Goal: Task Accomplishment & Management: Use online tool/utility

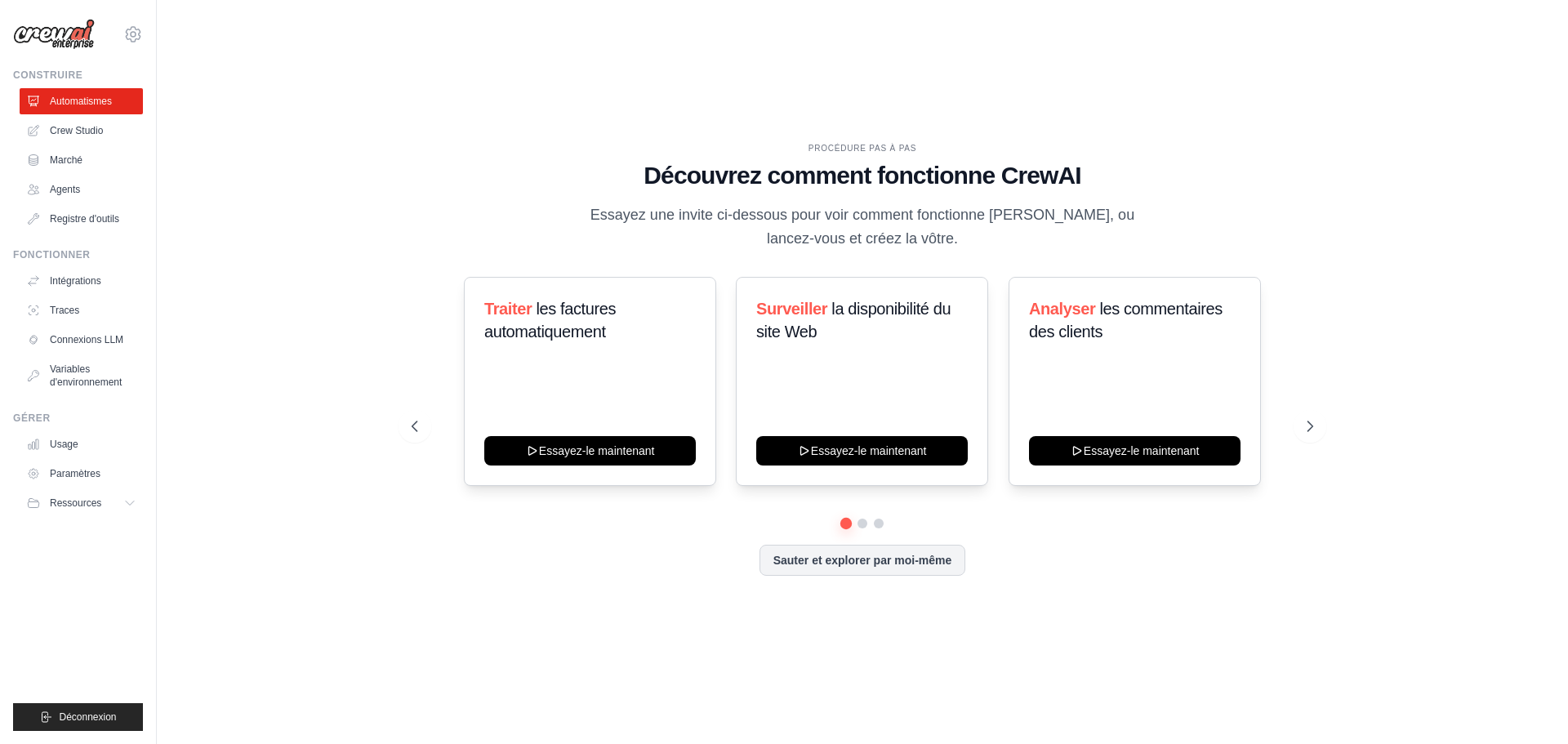
click at [1293, 138] on div "PROCÉDURE PAS À PAS Découvrez comment fonctionne CrewAI Essayez une invite ci-d…" at bounding box center [862, 372] width 1358 height 710
click at [1310, 432] on icon at bounding box center [1310, 425] width 16 height 16
click at [1304, 425] on icon at bounding box center [1310, 425] width 16 height 16
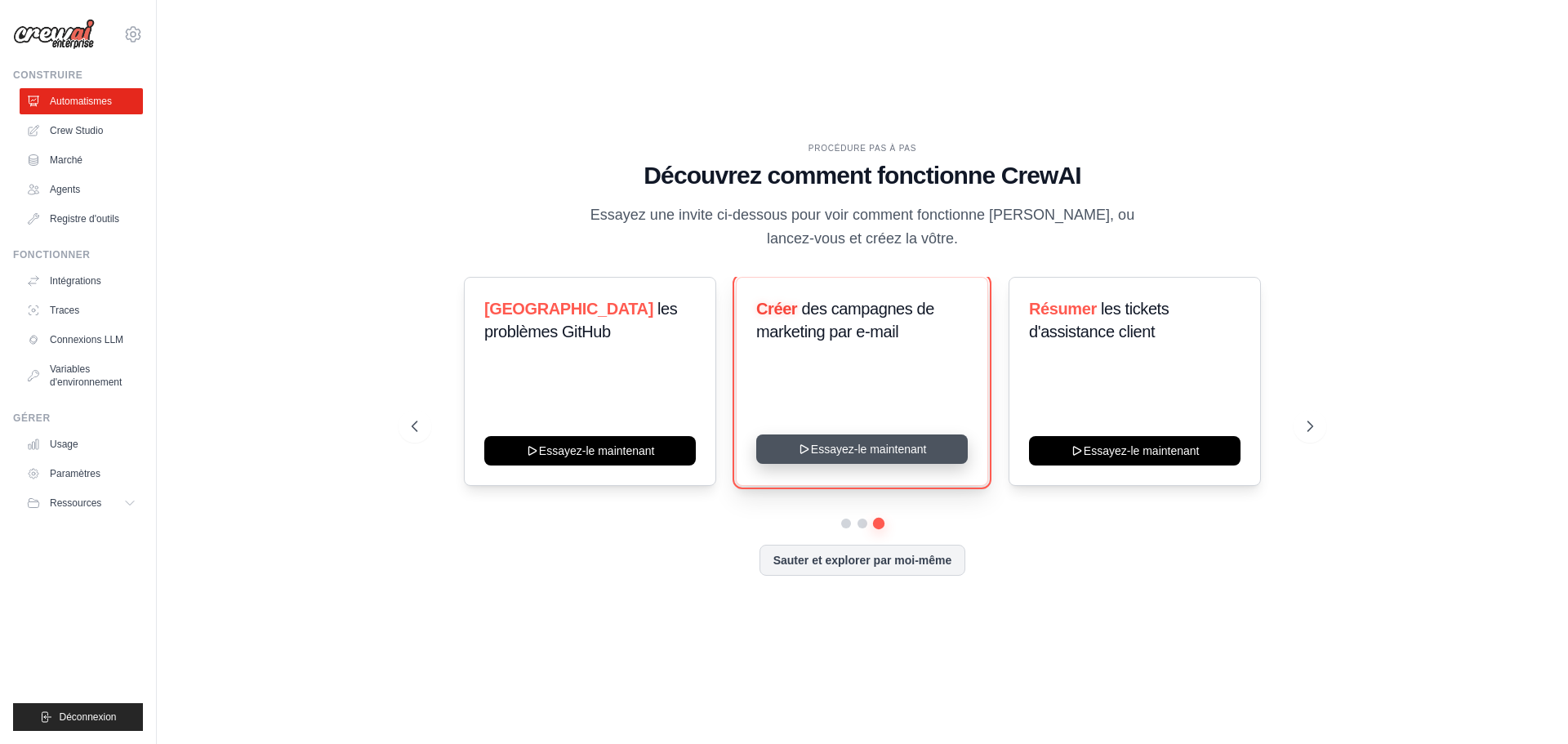
click at [900, 448] on button "Essayez-le maintenant" at bounding box center [861, 448] width 212 height 30
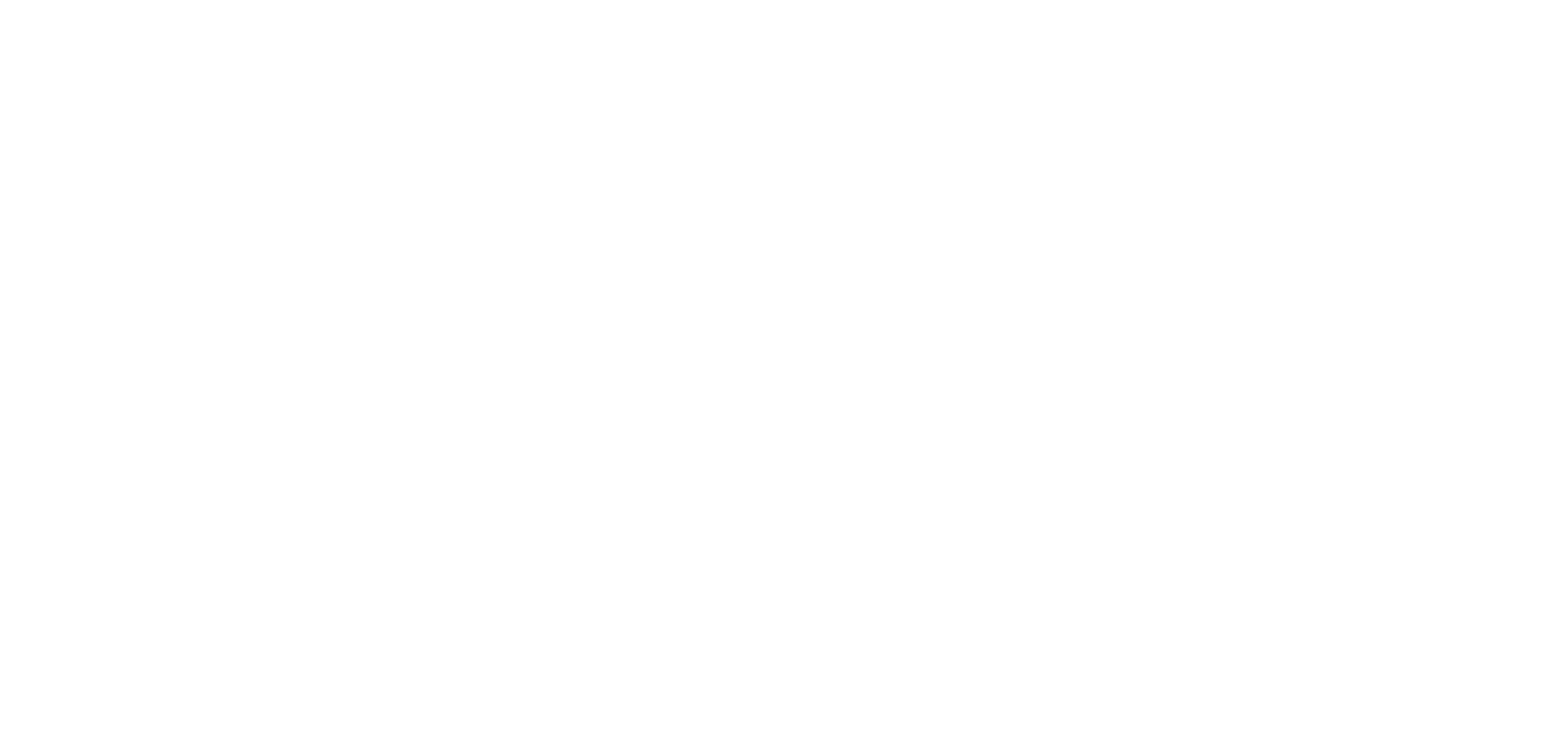
drag, startPoint x: 0, startPoint y: 0, endPoint x: 988, endPoint y: 113, distance: 994.4
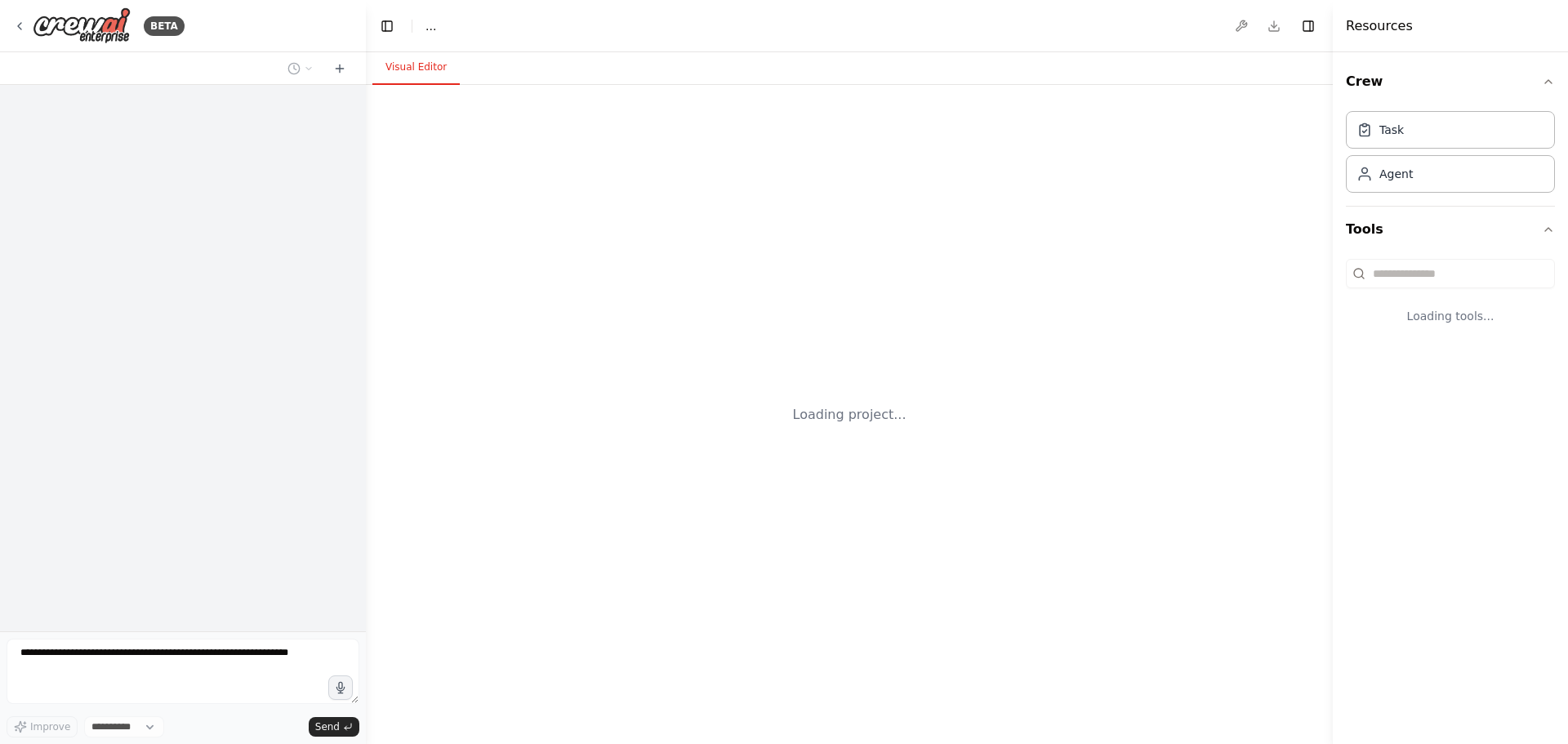
select select "****"
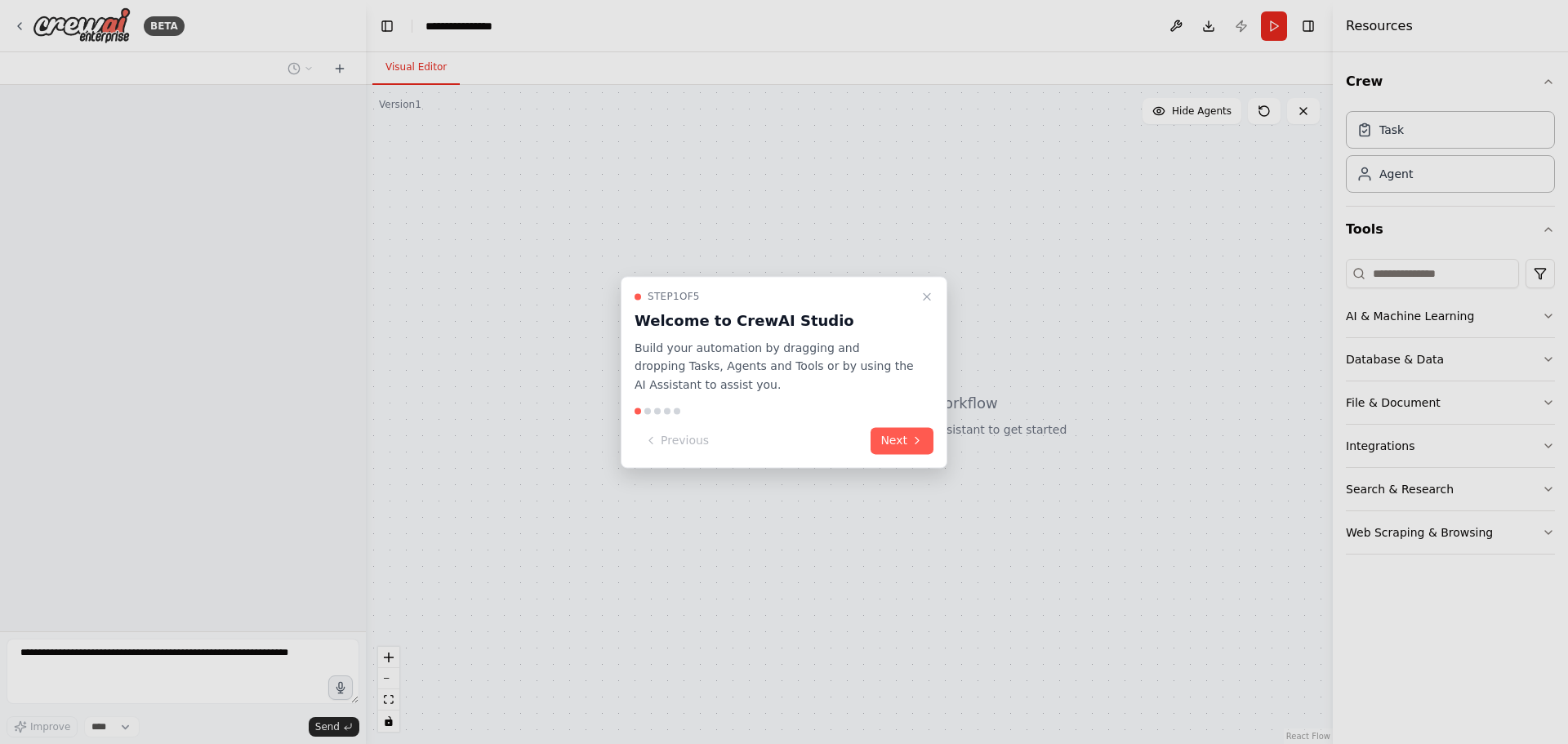
drag, startPoint x: 988, startPoint y: 113, endPoint x: 860, endPoint y: 113, distance: 128.0
click at [860, 113] on div at bounding box center [784, 372] width 1568 height 744
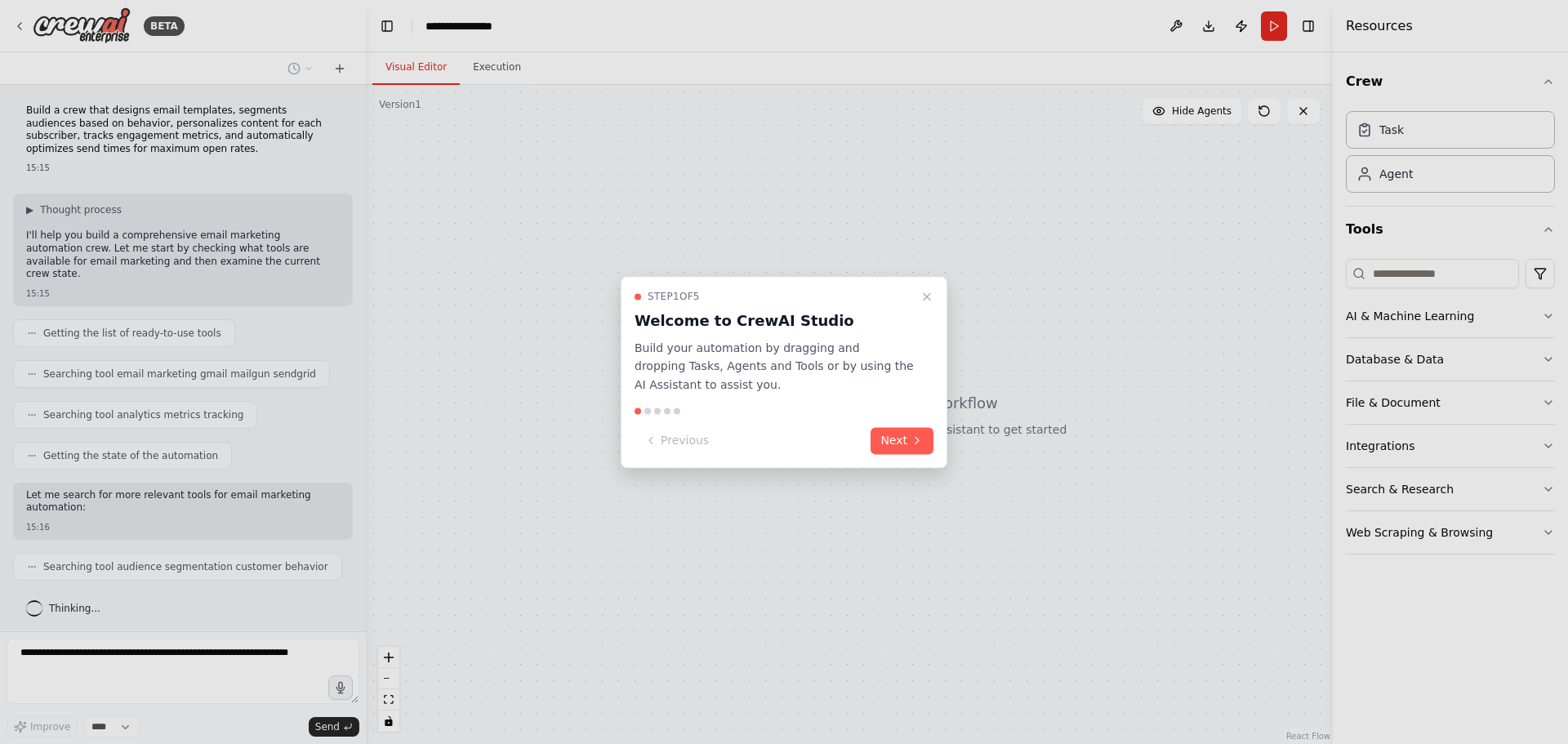
scroll to position [32, 0]
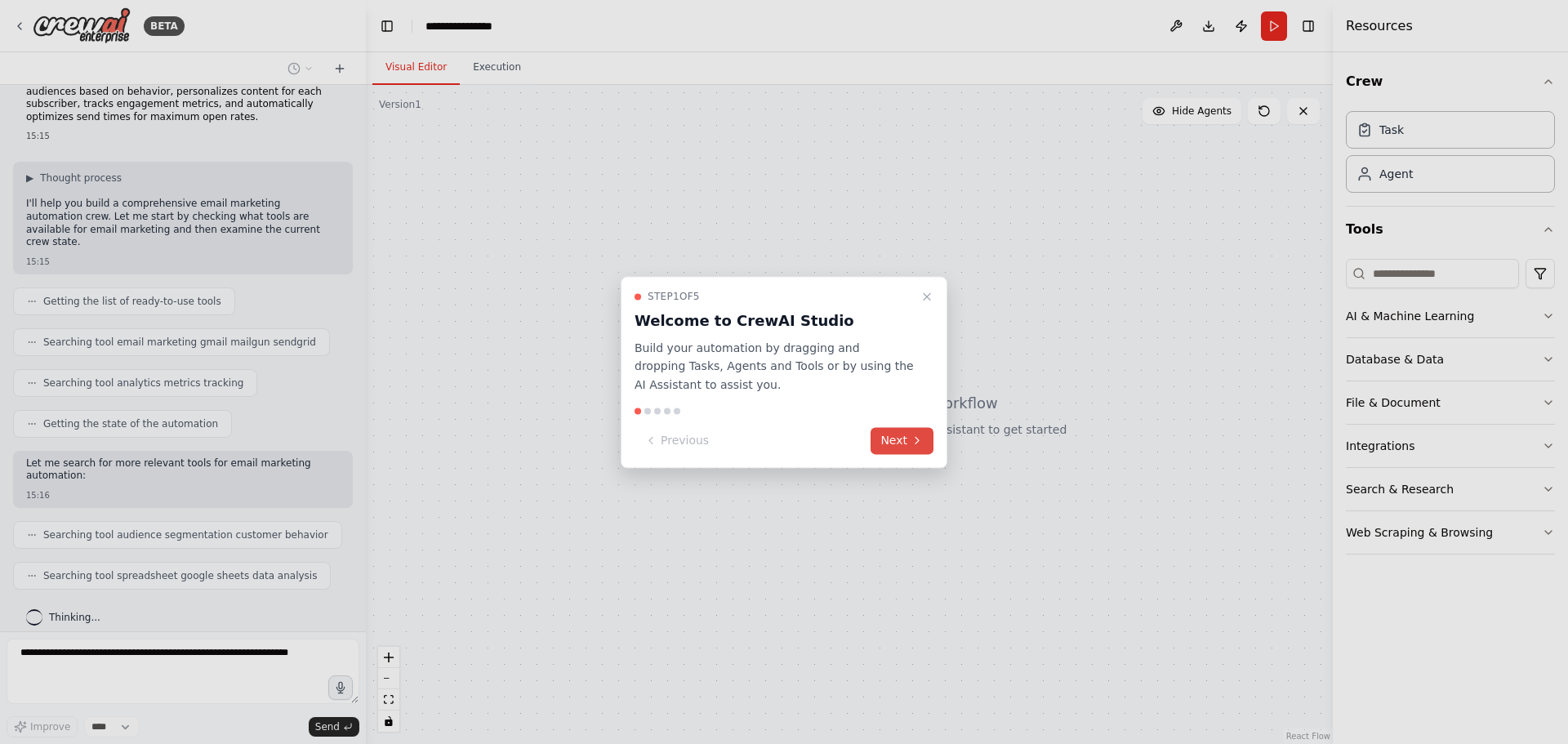
click at [898, 442] on button "Next" at bounding box center [902, 440] width 63 height 27
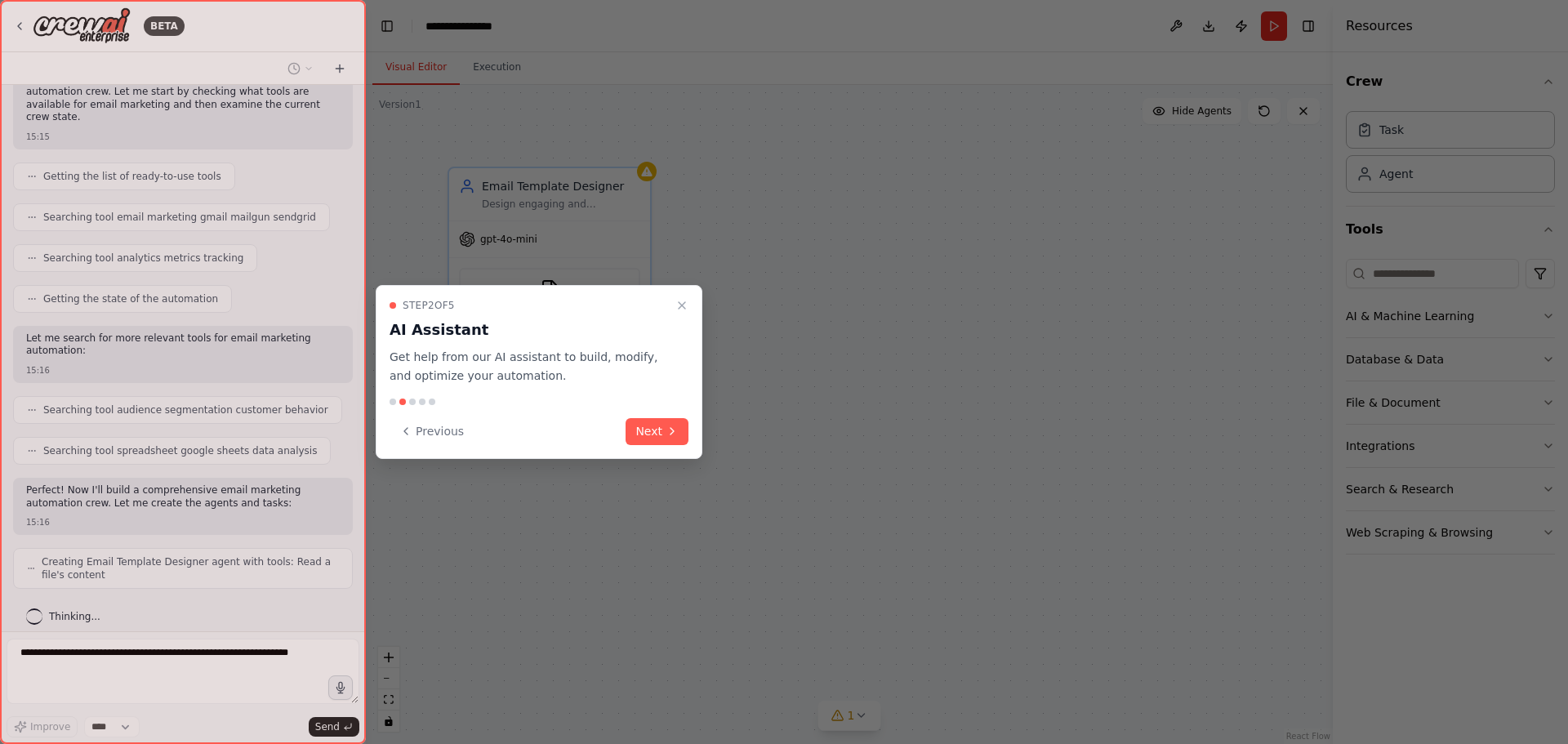
scroll to position [211, 0]
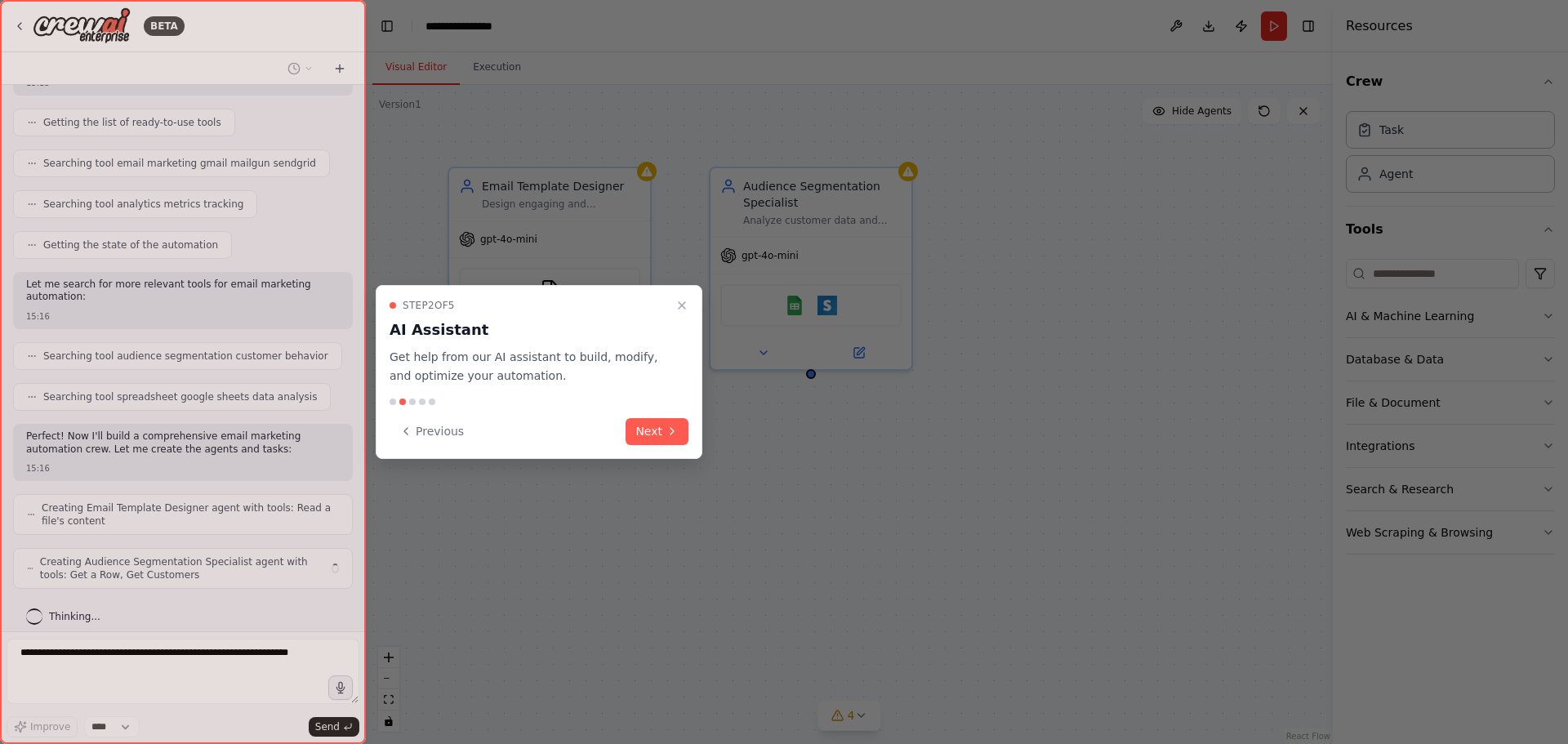
click at [1040, 342] on div at bounding box center [784, 372] width 1568 height 744
drag, startPoint x: 552, startPoint y: 359, endPoint x: 603, endPoint y: 357, distance: 51.0
click at [603, 357] on p "Get help from our AI assistant to build, modify, and optimize your automation." at bounding box center [530, 366] width 280 height 37
click at [501, 371] on p "Get help from our AI assistant to build, modify, and optimize your automation." at bounding box center [530, 366] width 280 height 37
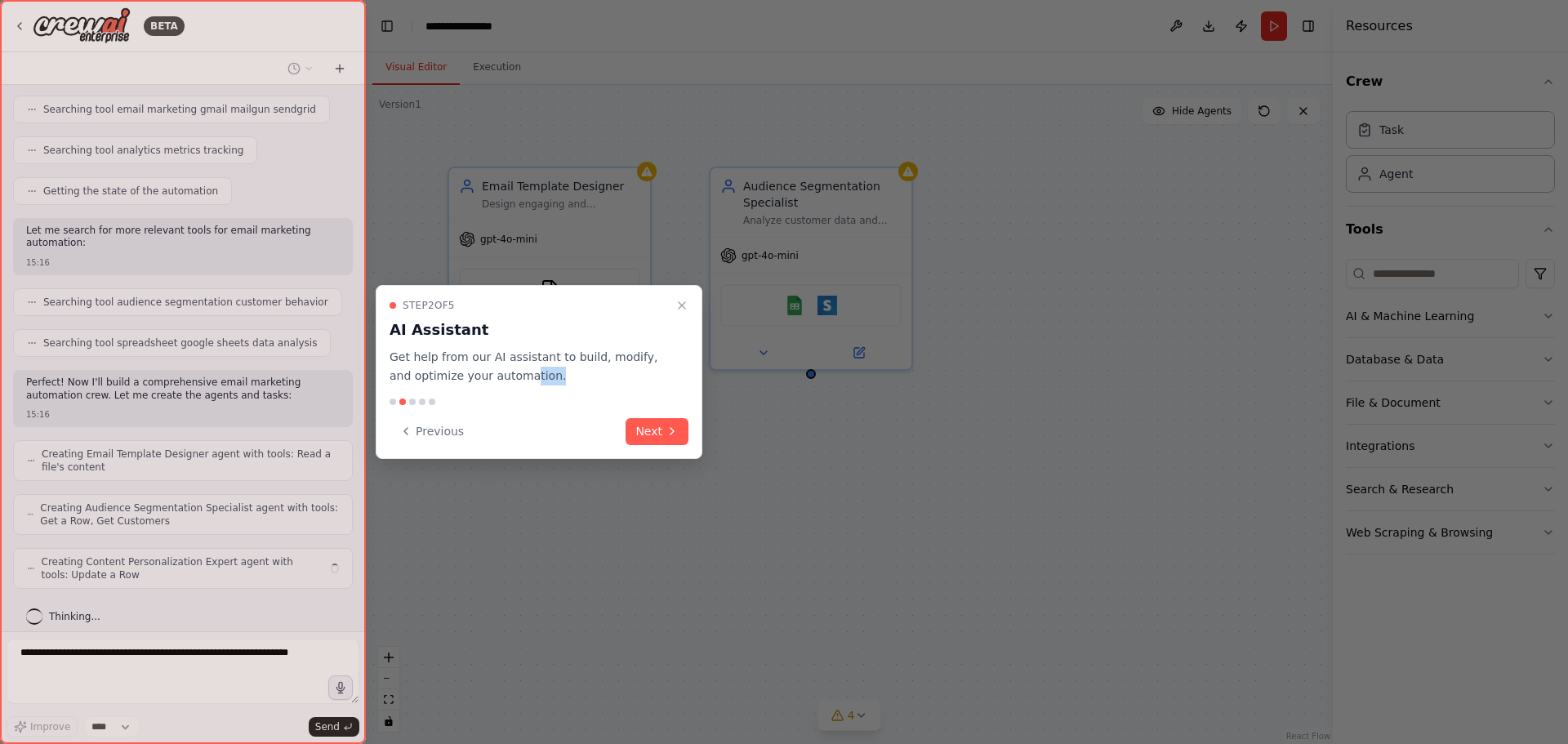
drag, startPoint x: 501, startPoint y: 376, endPoint x: 580, endPoint y: 387, distance: 79.8
click at [580, 387] on div "Step 2 of 5 AI Assistant Get help from our AI assistant to build, modify, and o…" at bounding box center [538, 372] width 327 height 174
click at [664, 429] on button "Next" at bounding box center [657, 431] width 63 height 27
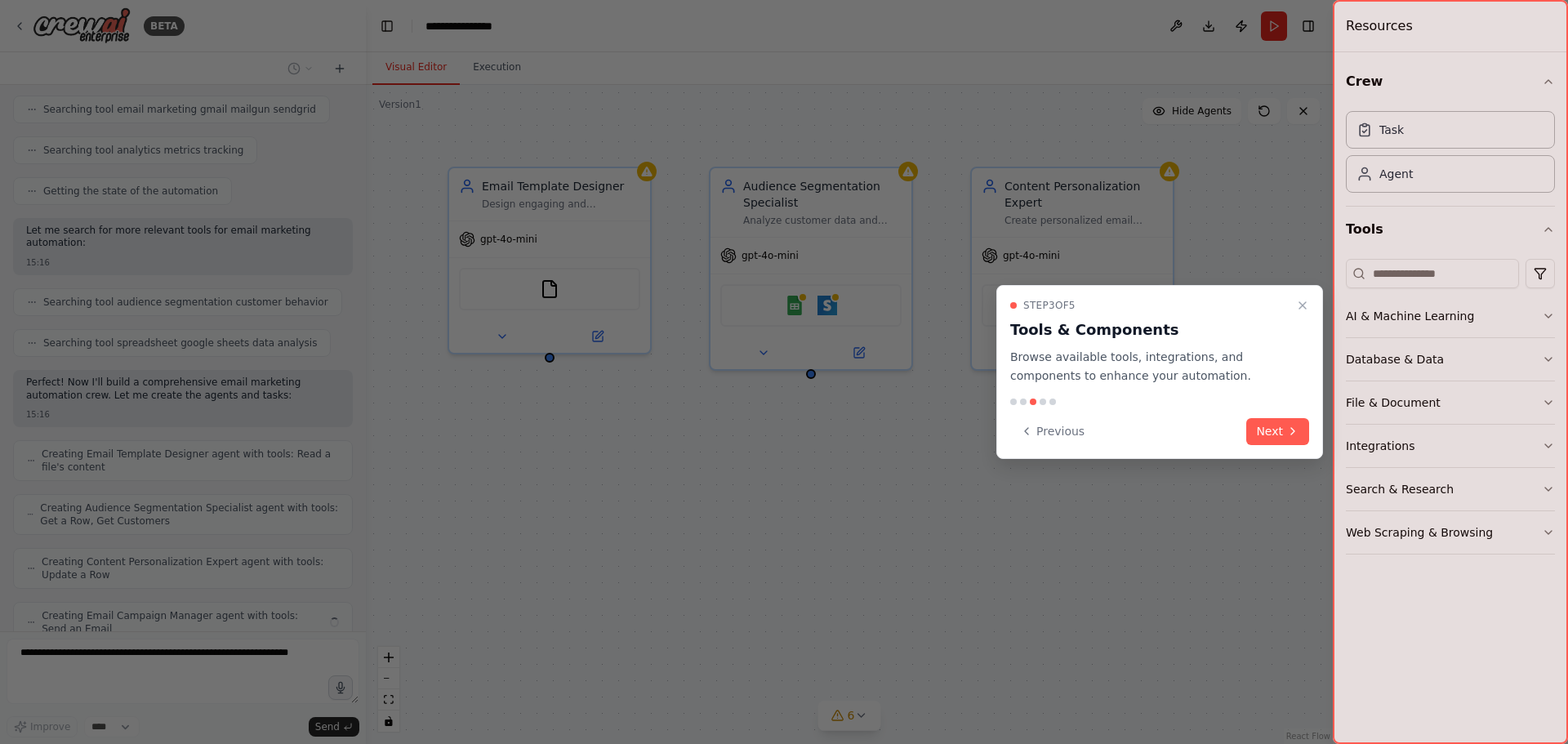
scroll to position [318, 0]
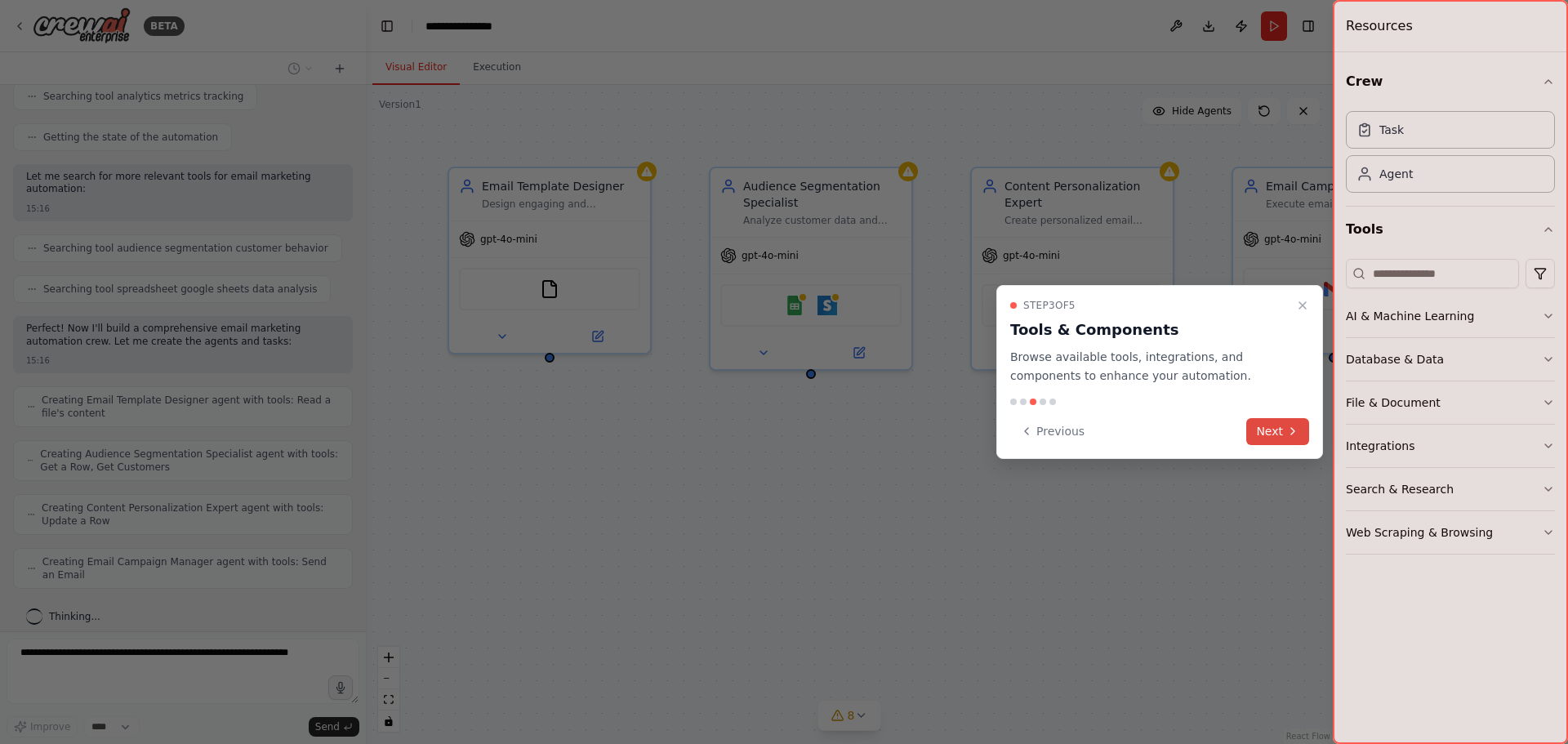
click at [1277, 435] on button "Next" at bounding box center [1278, 431] width 63 height 27
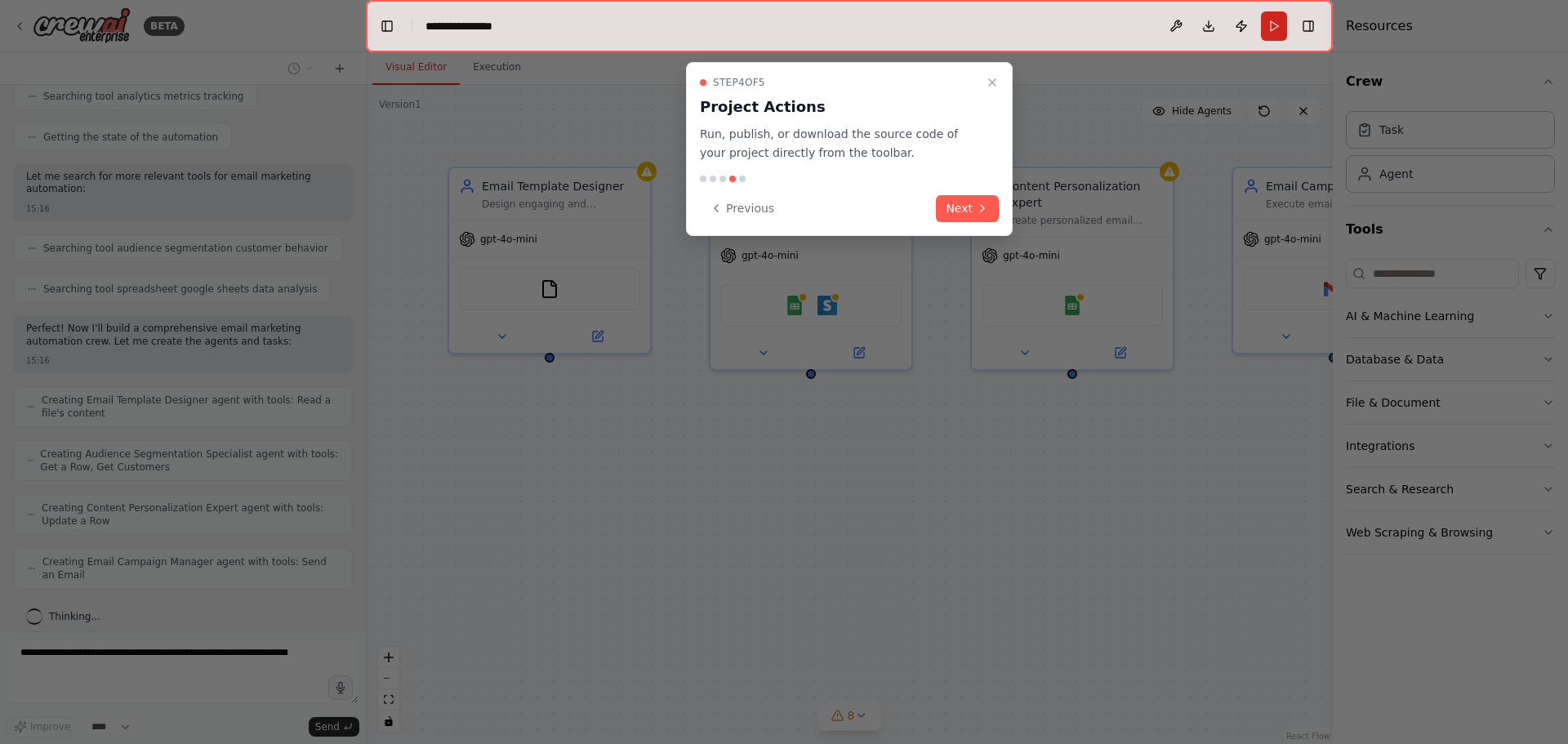
scroll to position [372, 0]
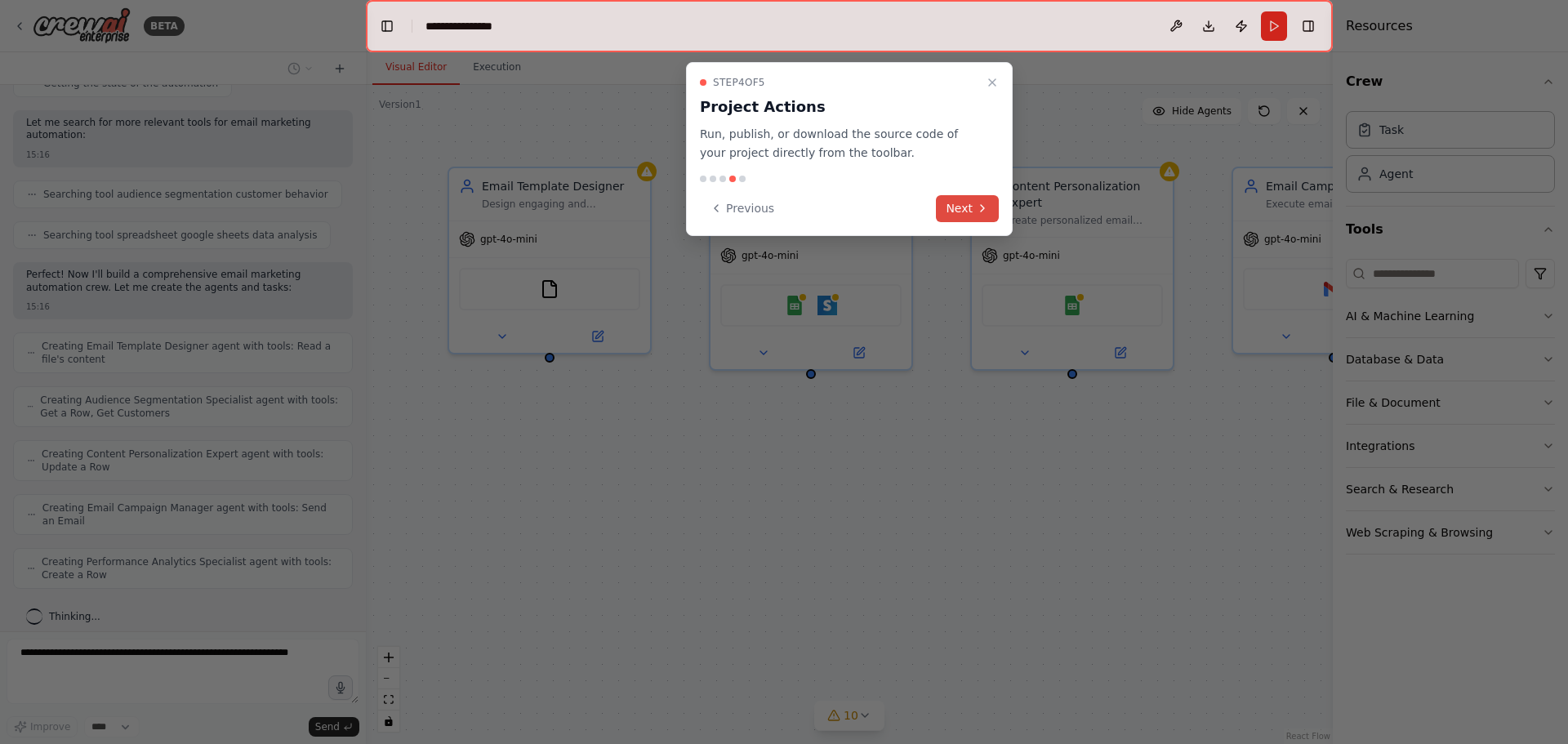
click at [985, 210] on icon at bounding box center [983, 209] width 13 height 13
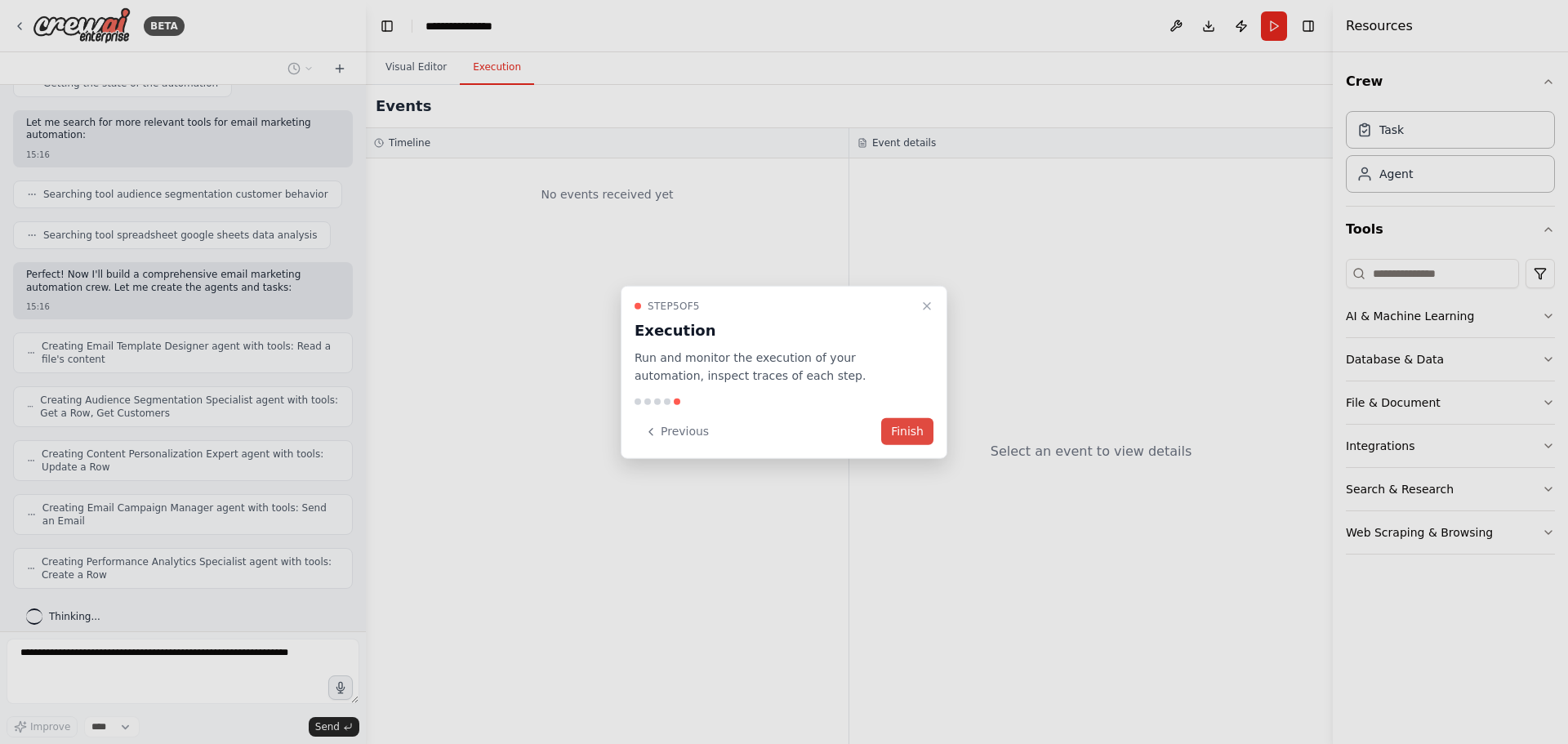
click at [915, 437] on button "Finish" at bounding box center [907, 431] width 53 height 27
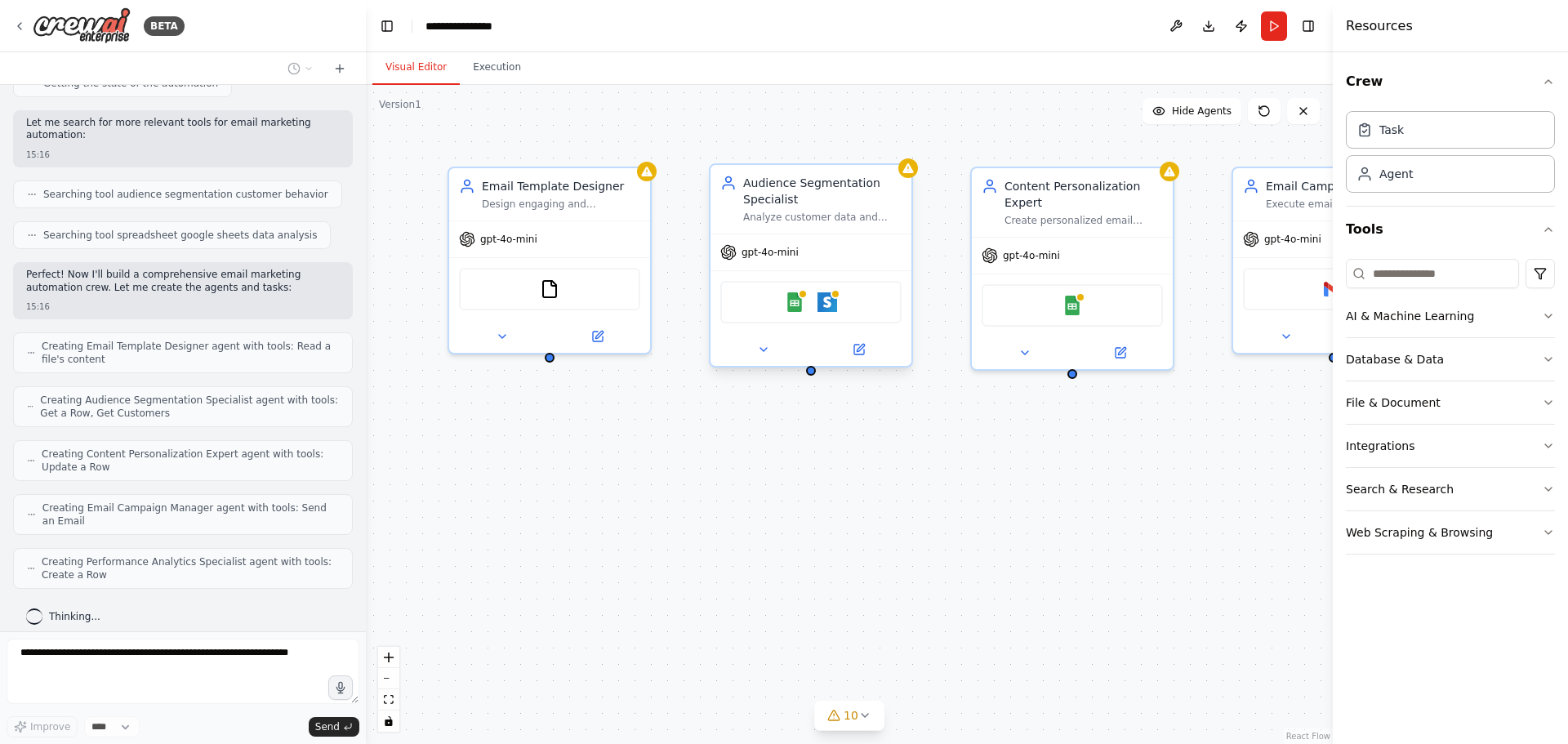
scroll to position [470, 0]
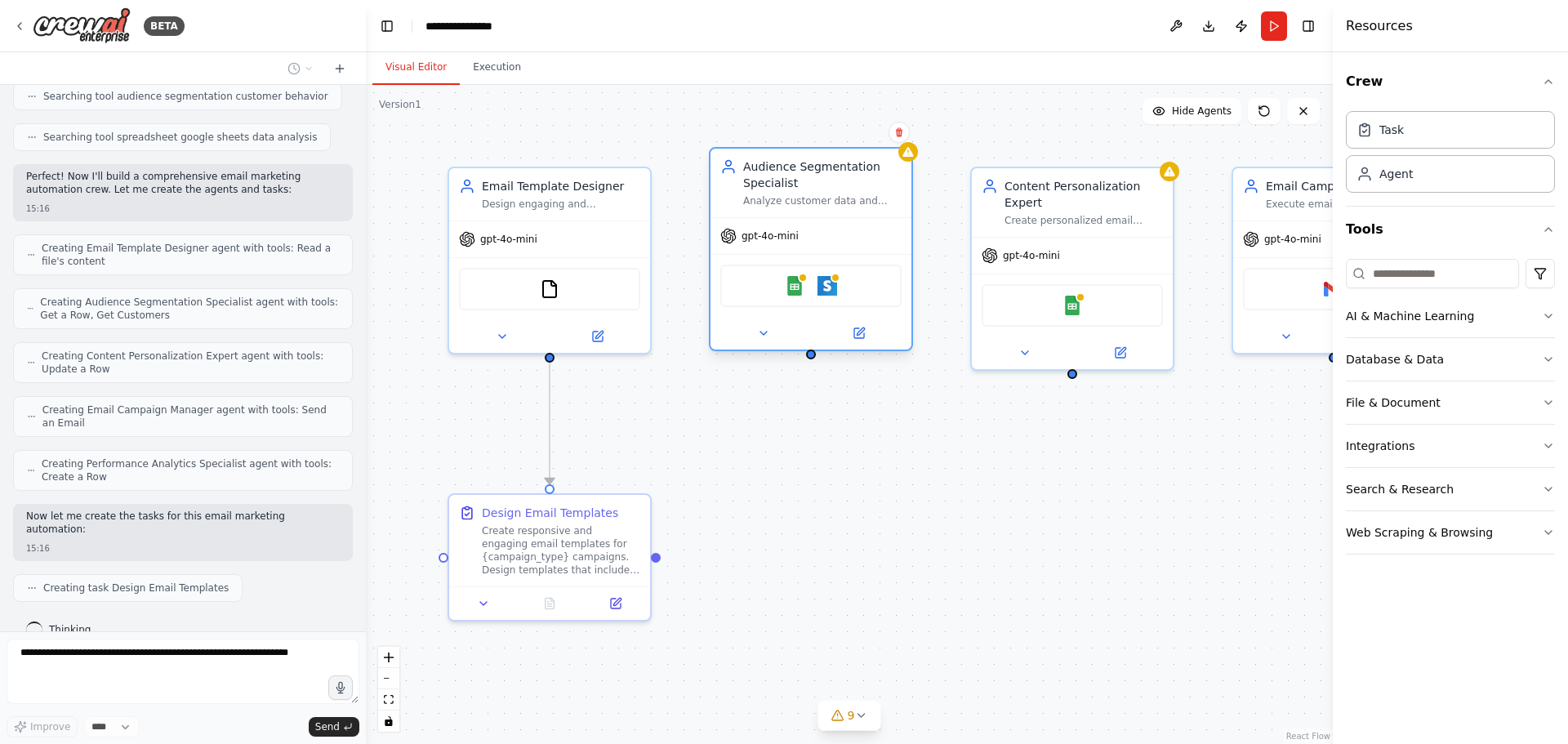
drag, startPoint x: 812, startPoint y: 214, endPoint x: 812, endPoint y: 190, distance: 24.0
click at [812, 190] on div "Audience Segmentation Specialist Analyze customer data and behavior patterns to…" at bounding box center [822, 182] width 158 height 49
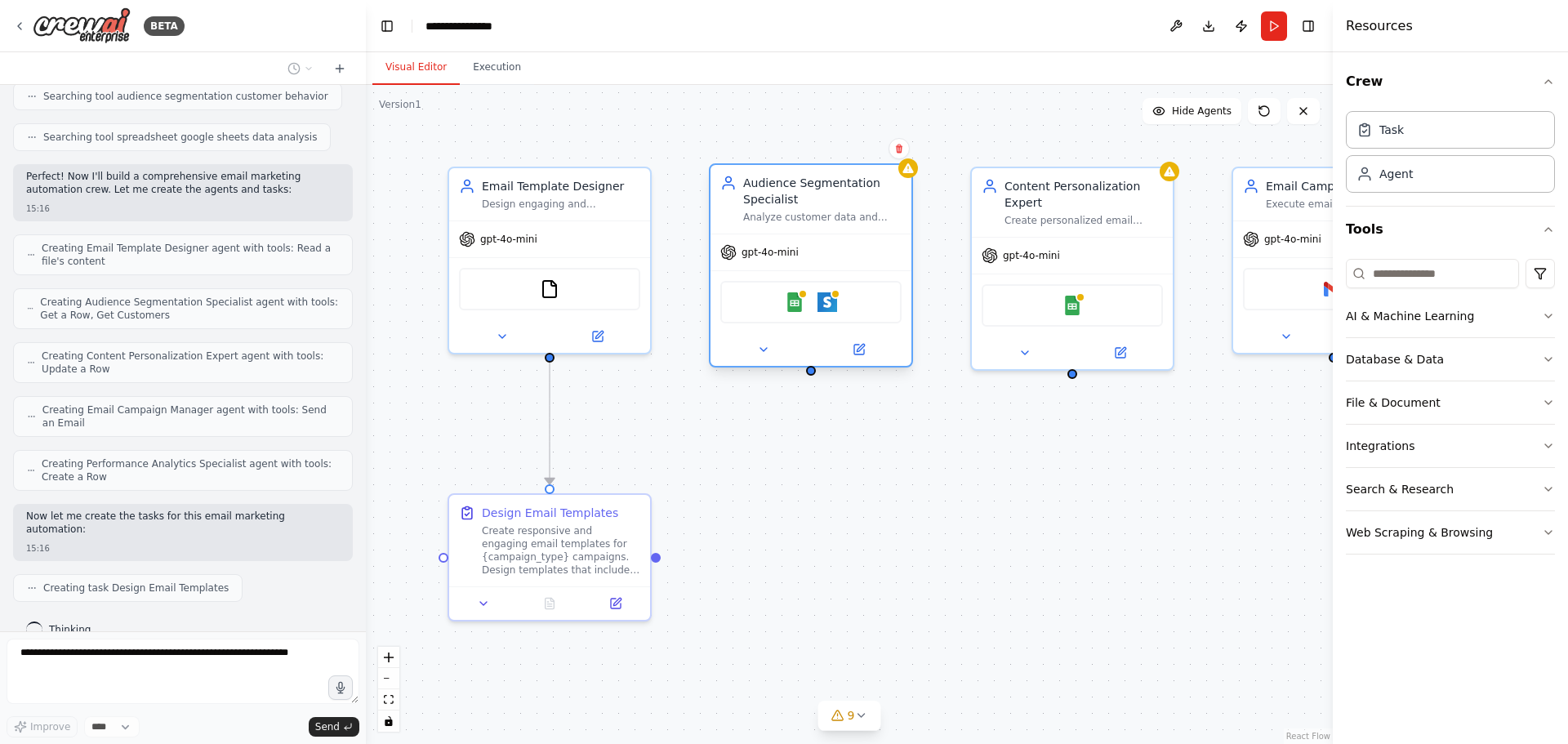
click at [814, 197] on div "Audience Segmentation Specialist" at bounding box center [822, 191] width 158 height 33
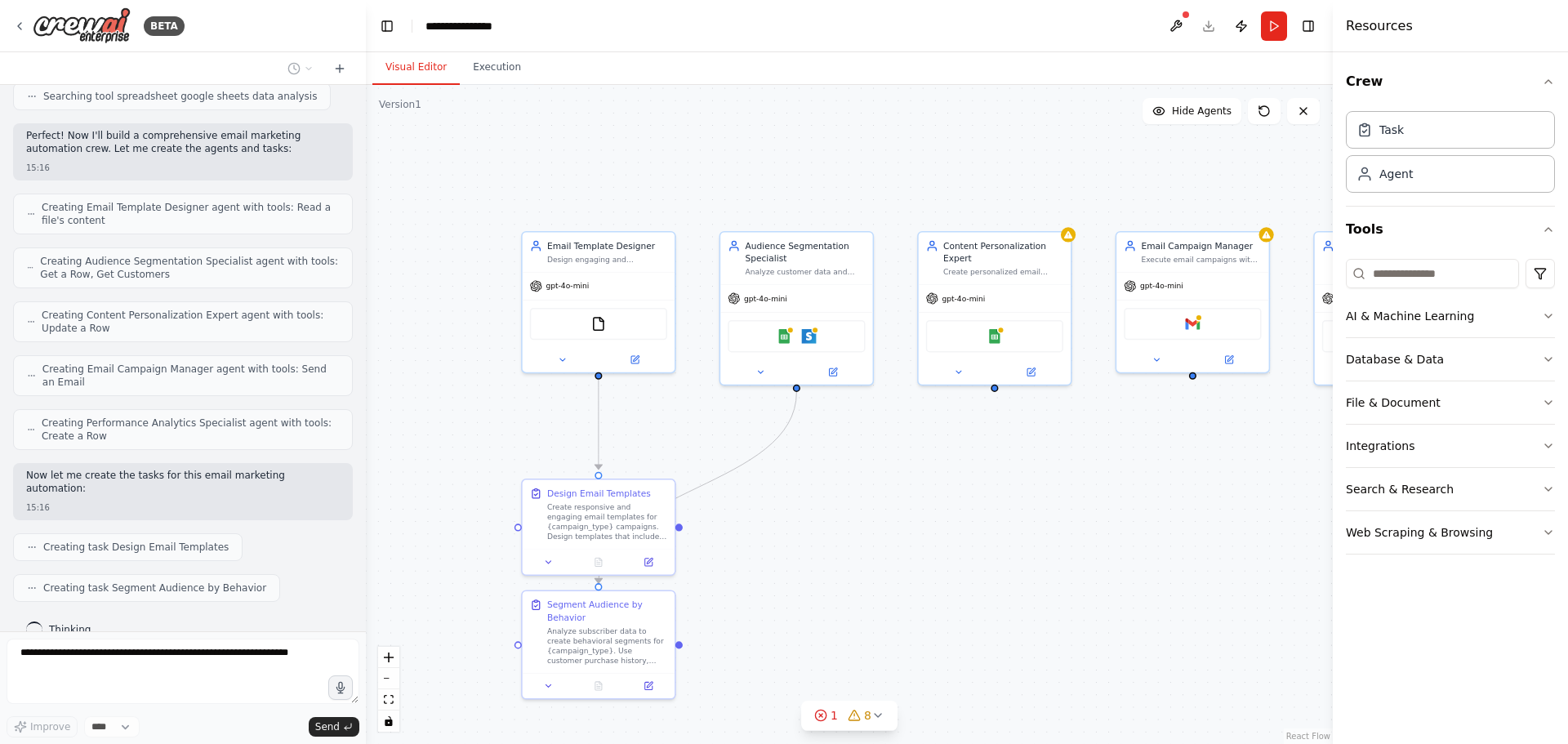
scroll to position [552, 0]
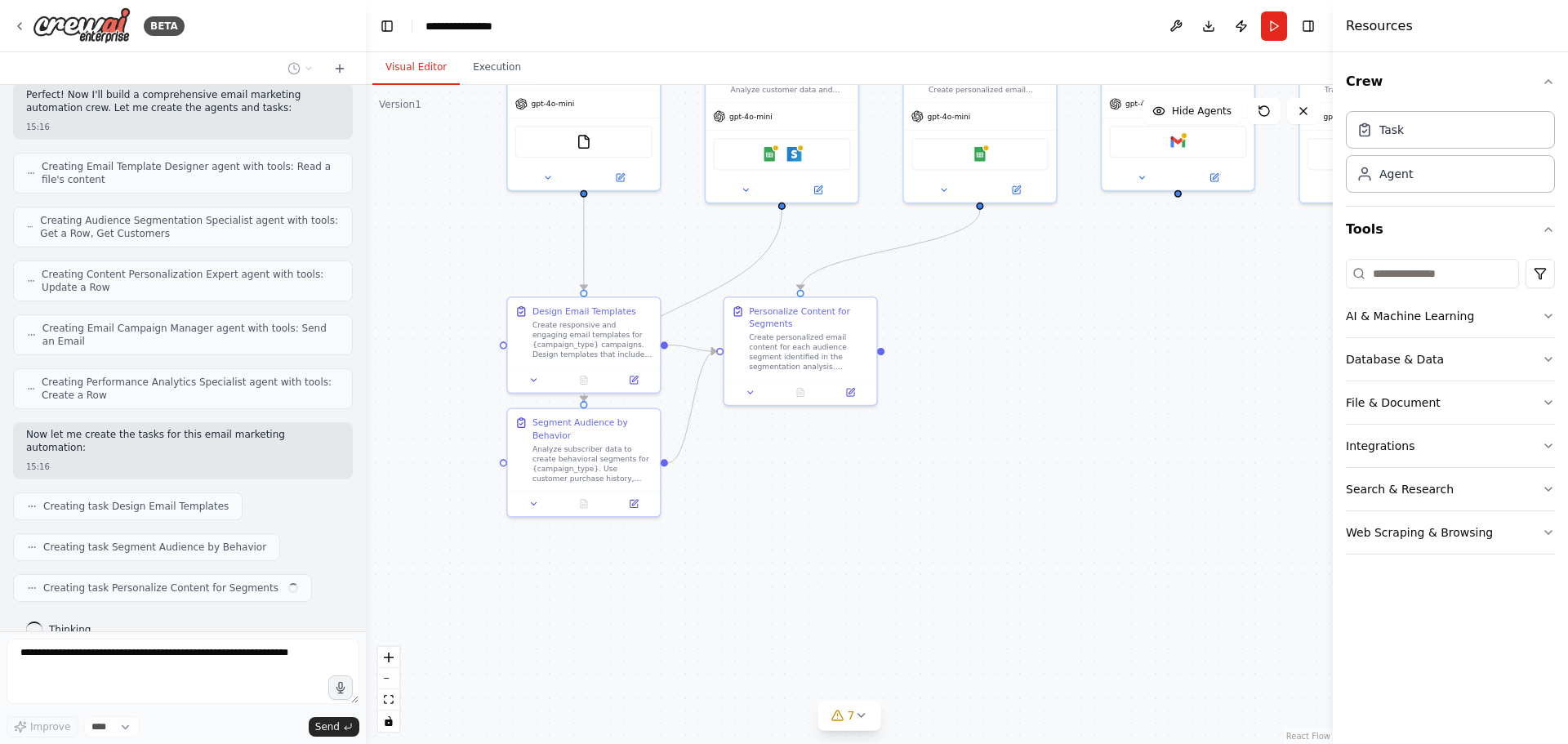
drag, startPoint x: 872, startPoint y: 615, endPoint x: 832, endPoint y: 409, distance: 209.8
click at [832, 409] on div ".deletable-edge-delete-btn { width: 20px; height: 20px; border: 0px solid #ffff…" at bounding box center [849, 415] width 966 height 659
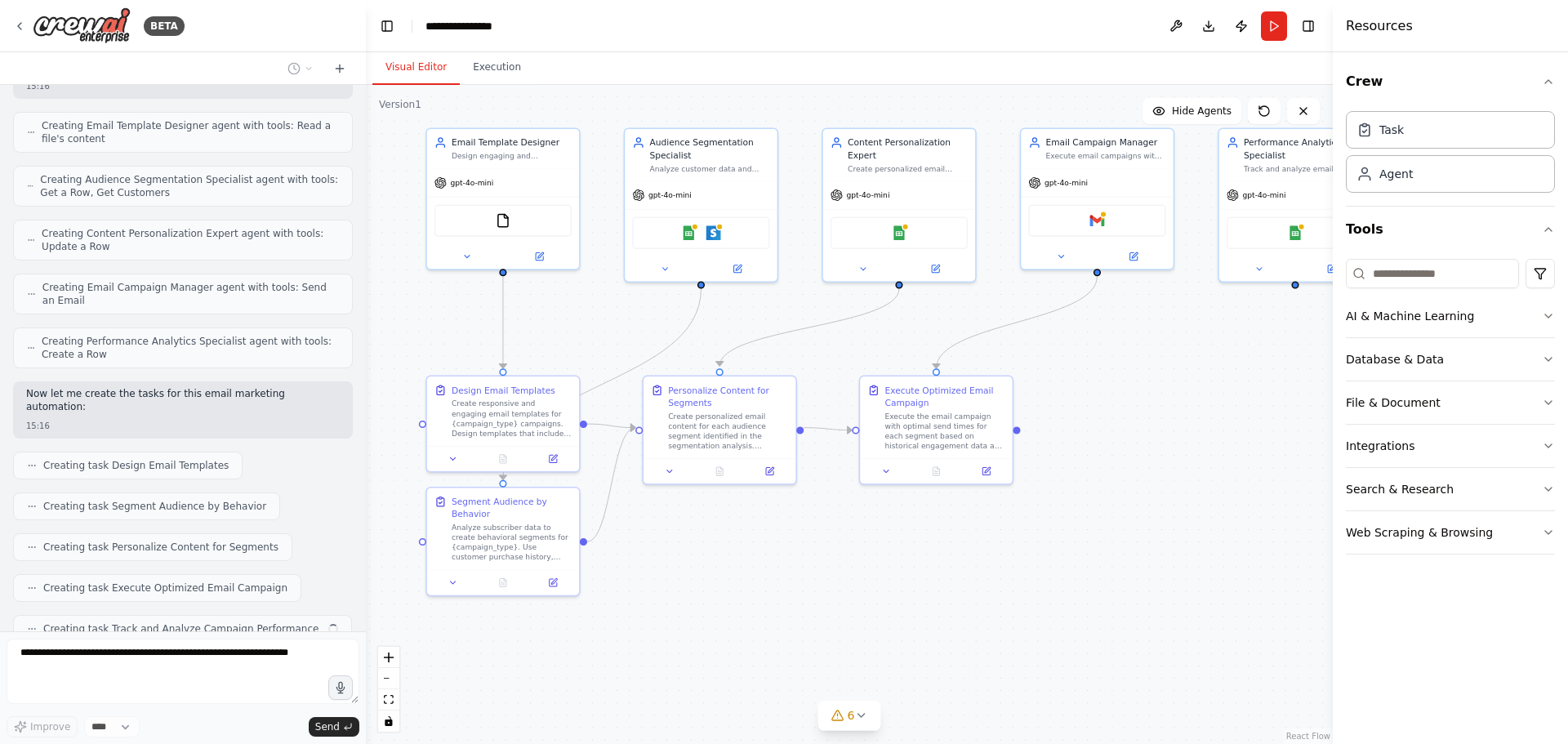
scroll to position [633, 0]
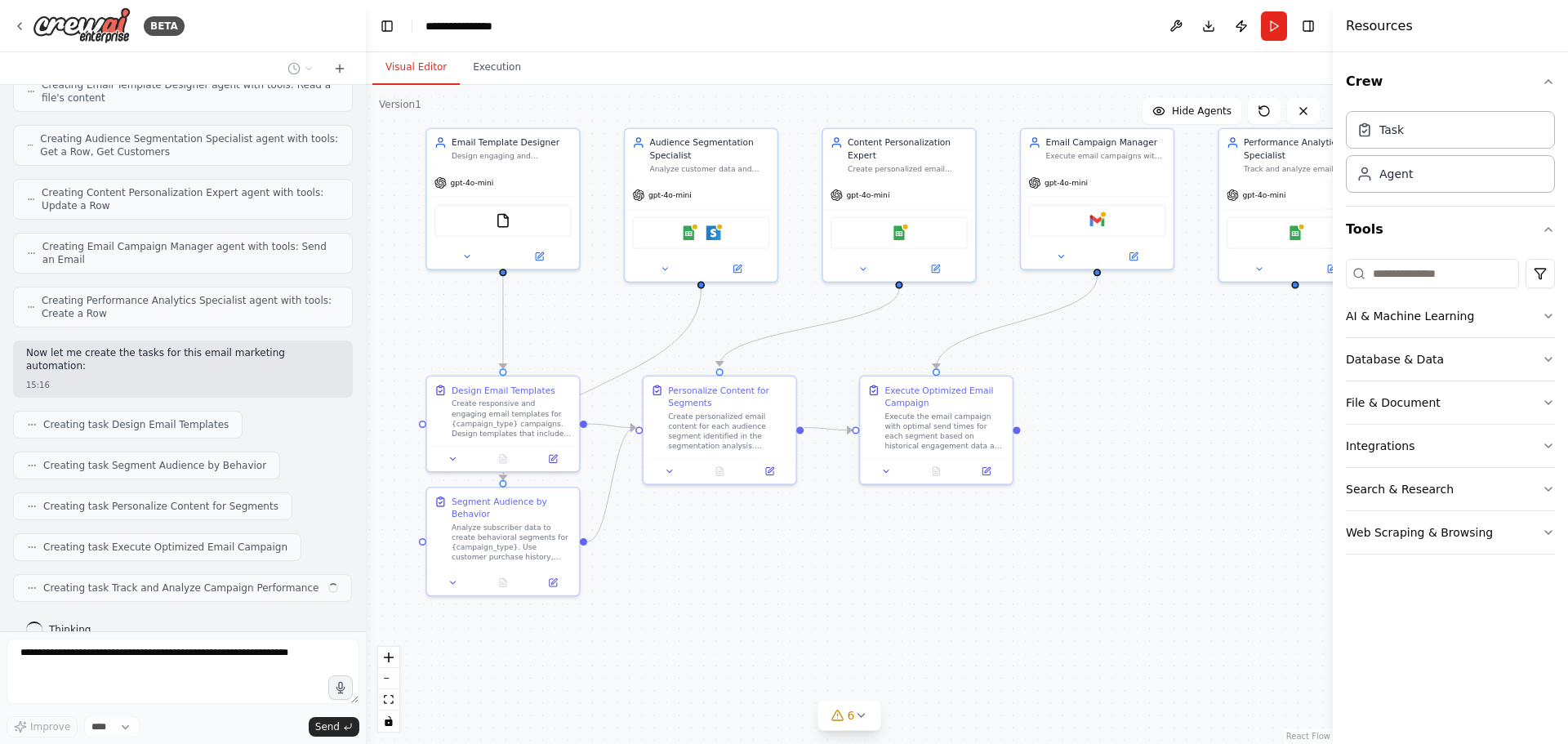
drag, startPoint x: 904, startPoint y: 462, endPoint x: 874, endPoint y: 522, distance: 67.1
click at [874, 522] on div ".deletable-edge-delete-btn { width: 20px; height: 20px; border: 0px solid #ffff…" at bounding box center [849, 415] width 966 height 659
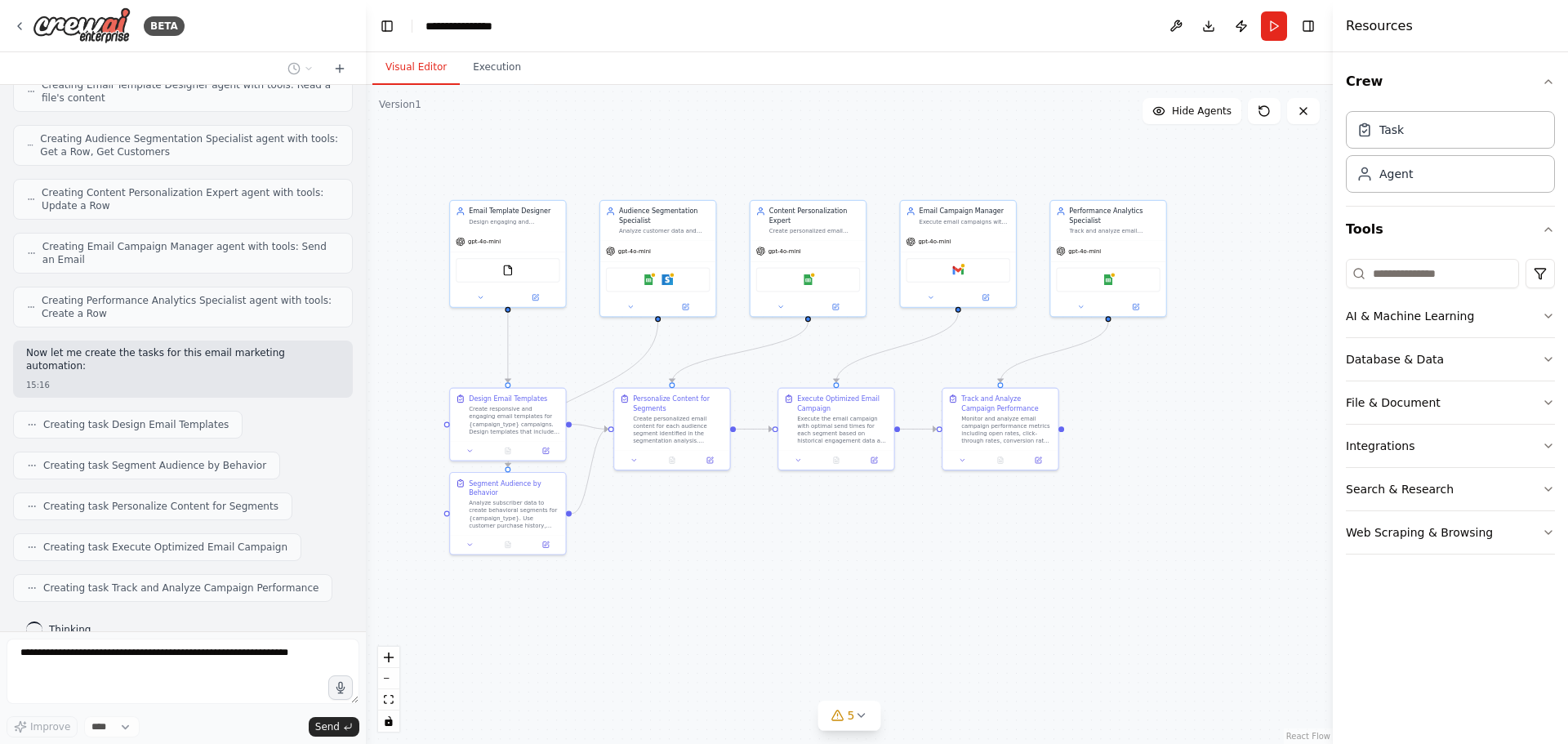
drag, startPoint x: 874, startPoint y: 520, endPoint x: 788, endPoint y: 497, distance: 89.0
click at [788, 497] on div ".deletable-edge-delete-btn { width: 20px; height: 20px; border: 0px solid #ffff…" at bounding box center [849, 415] width 966 height 659
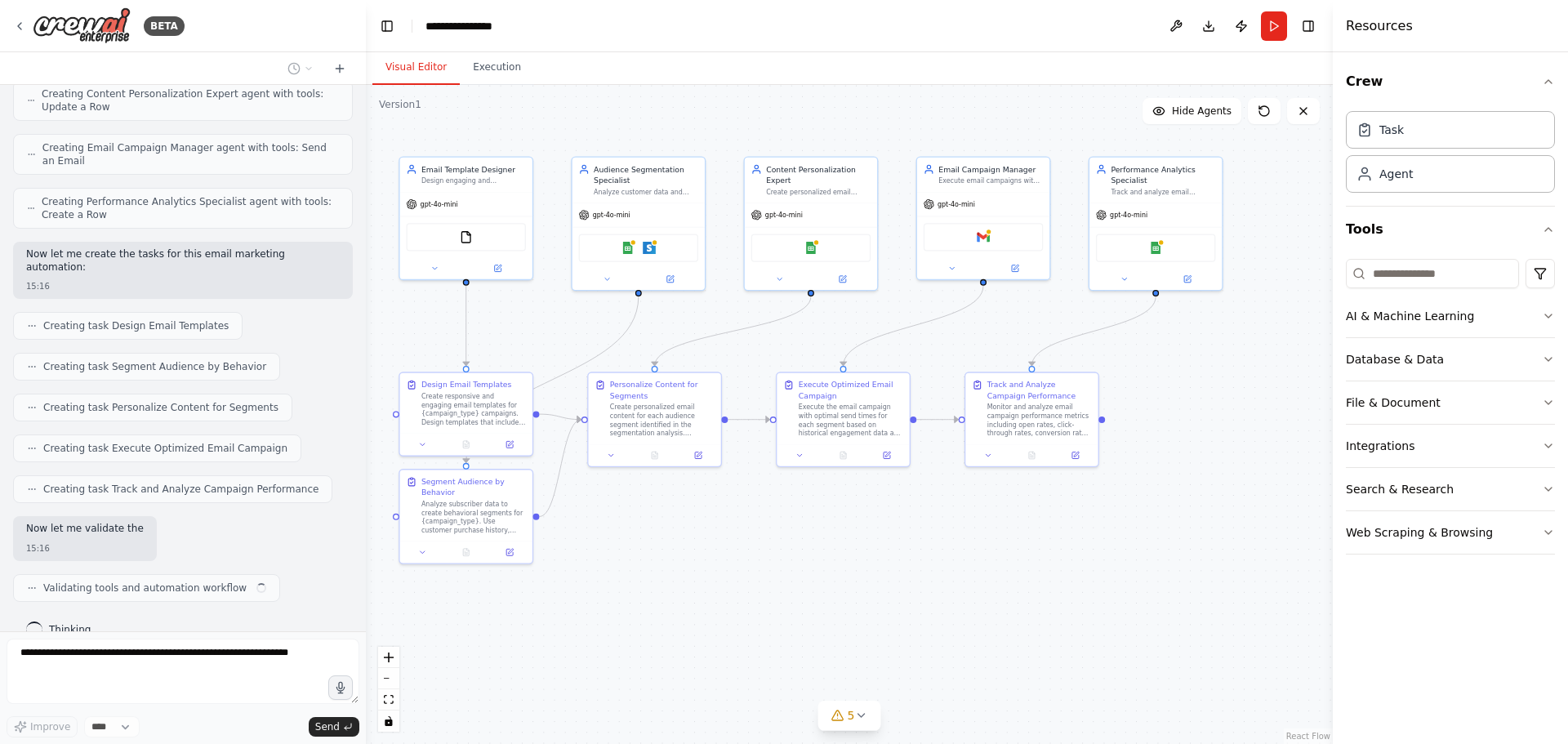
scroll to position [733, 0]
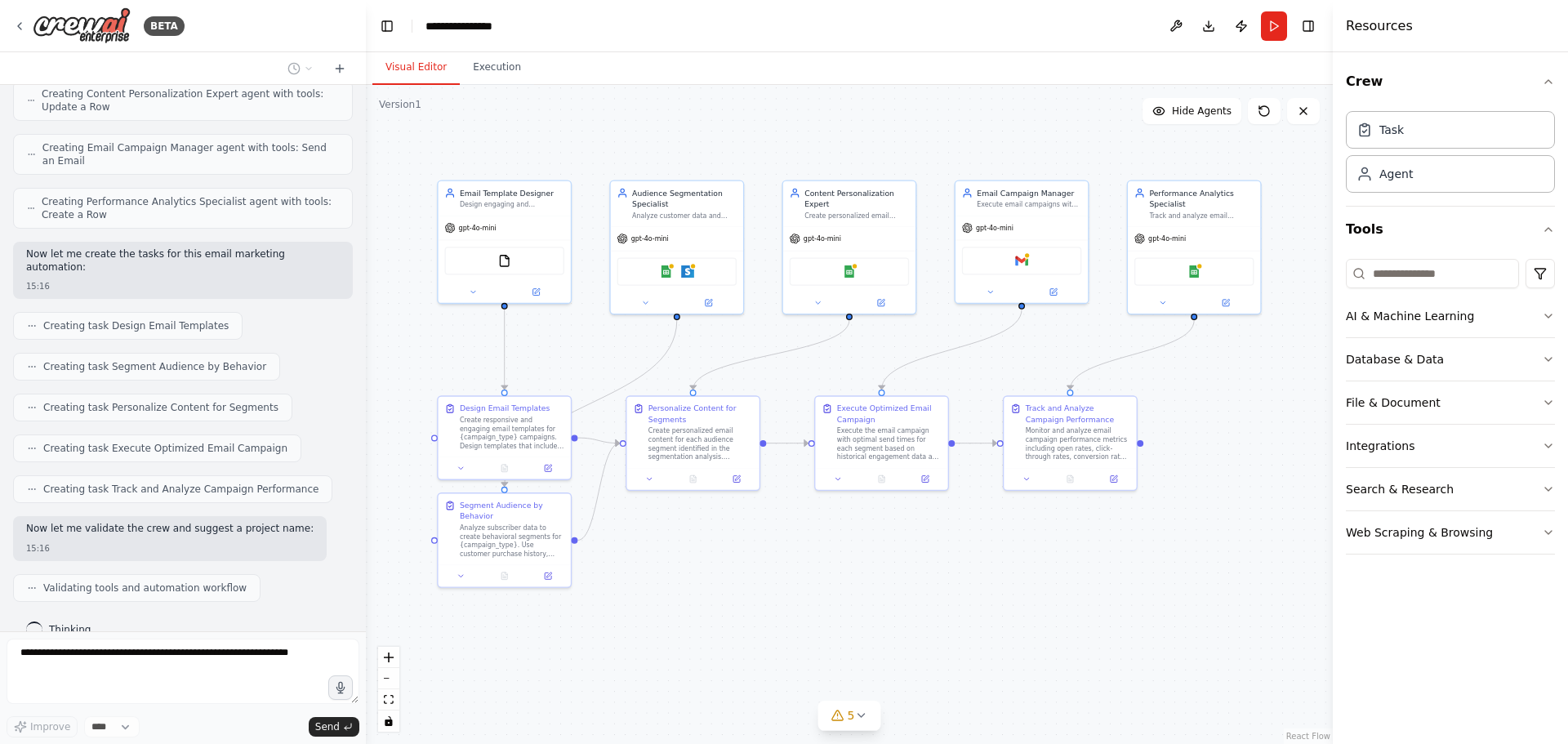
drag, startPoint x: 794, startPoint y: 517, endPoint x: 831, endPoint y: 540, distance: 43.6
click at [831, 540] on div ".deletable-edge-delete-btn { width: 20px; height: 20px; border: 0px solid #ffff…" at bounding box center [849, 415] width 966 height 659
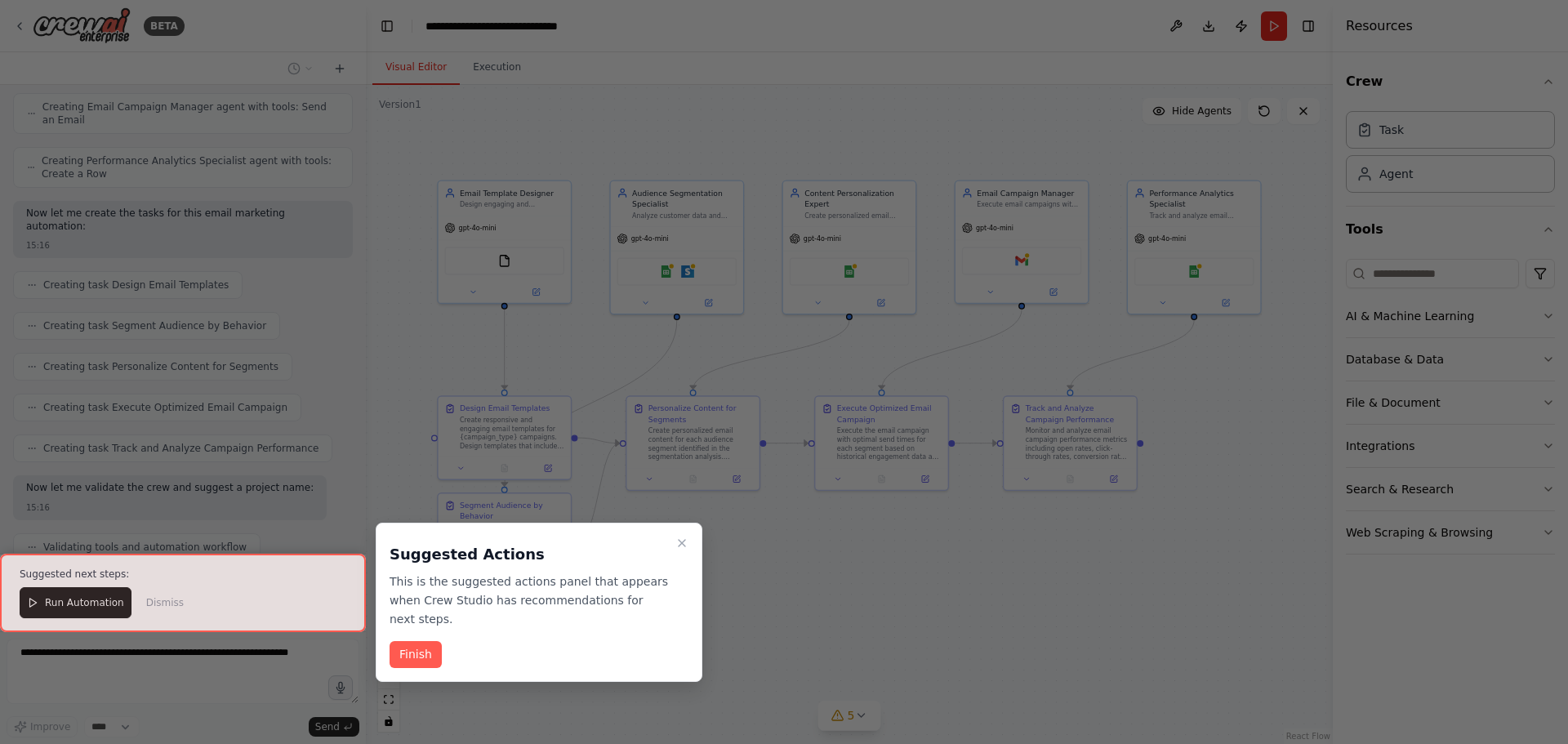
click at [422, 641] on button "Finish" at bounding box center [416, 654] width 53 height 27
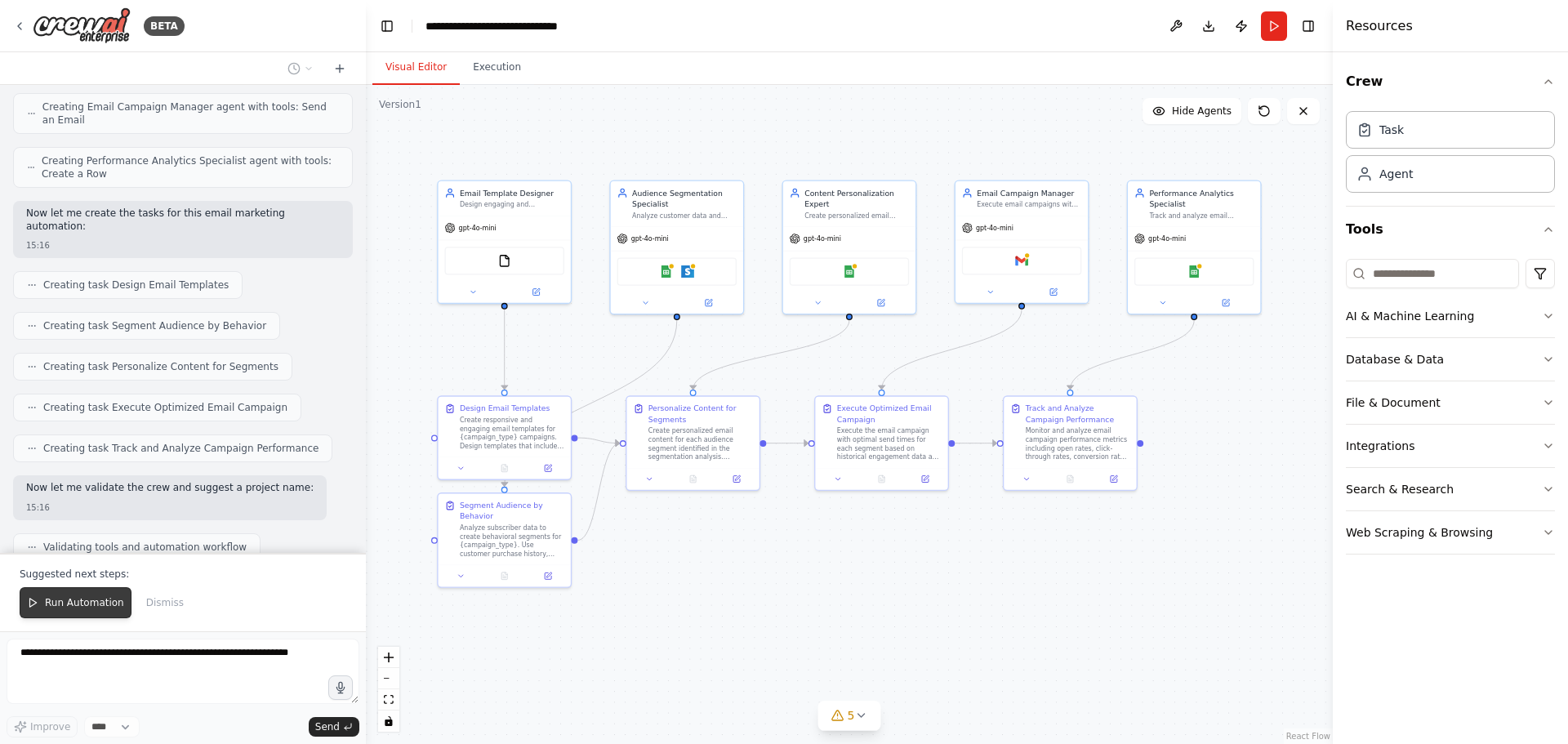
click at [86, 597] on span "Run Automation" at bounding box center [84, 602] width 80 height 13
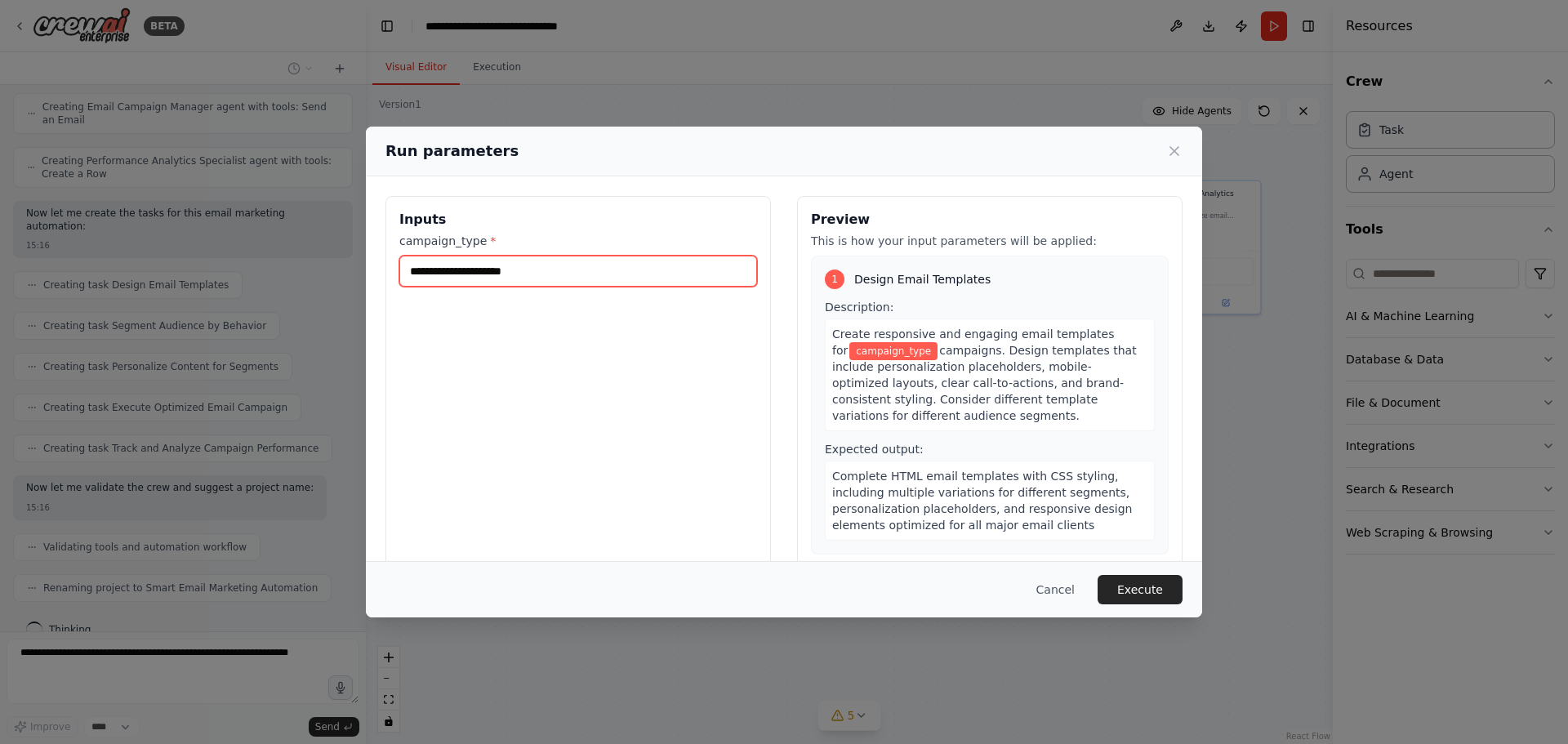
click at [517, 257] on input "campaign_type *" at bounding box center [578, 271] width 357 height 31
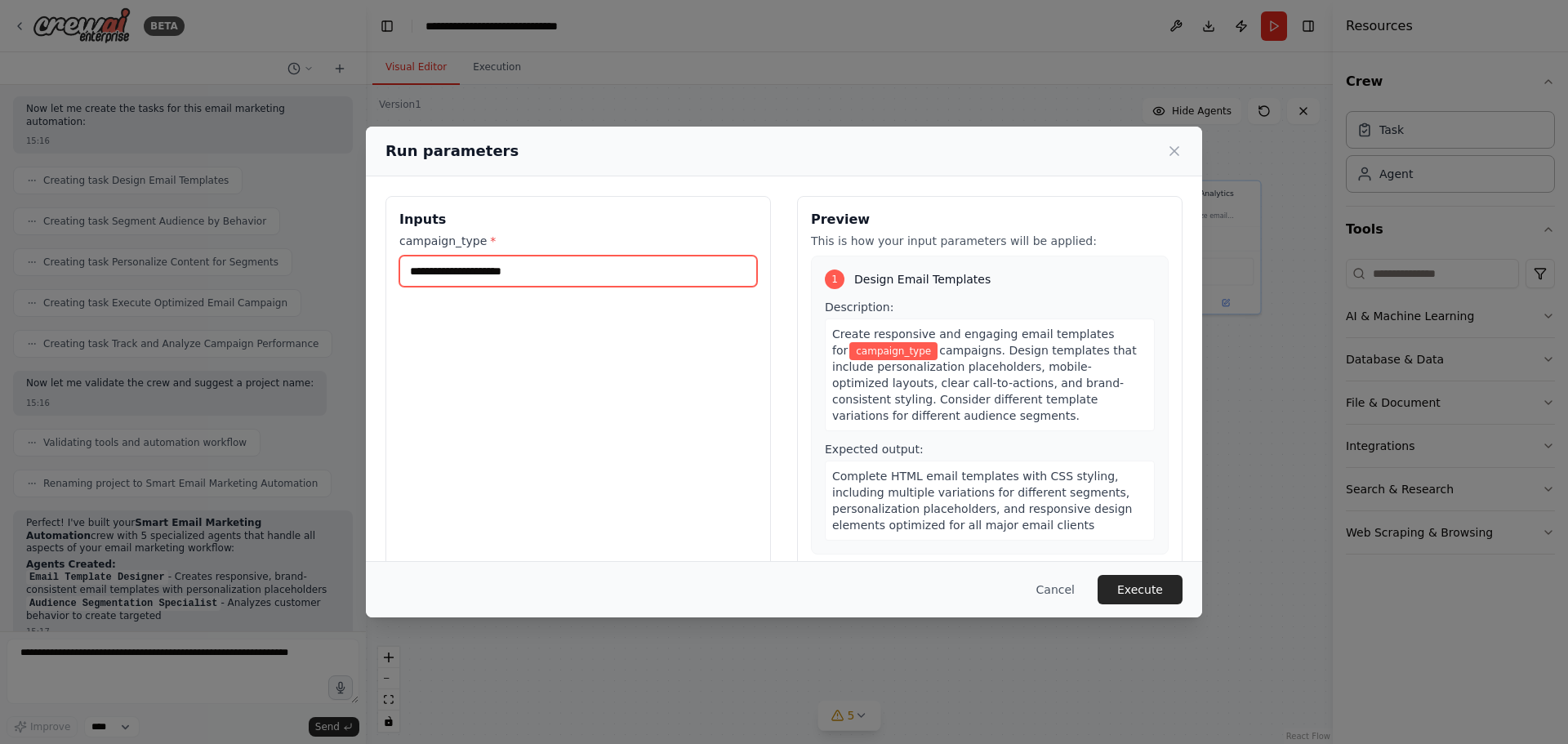
click at [506, 272] on input "campaign_type *" at bounding box center [578, 271] width 357 height 31
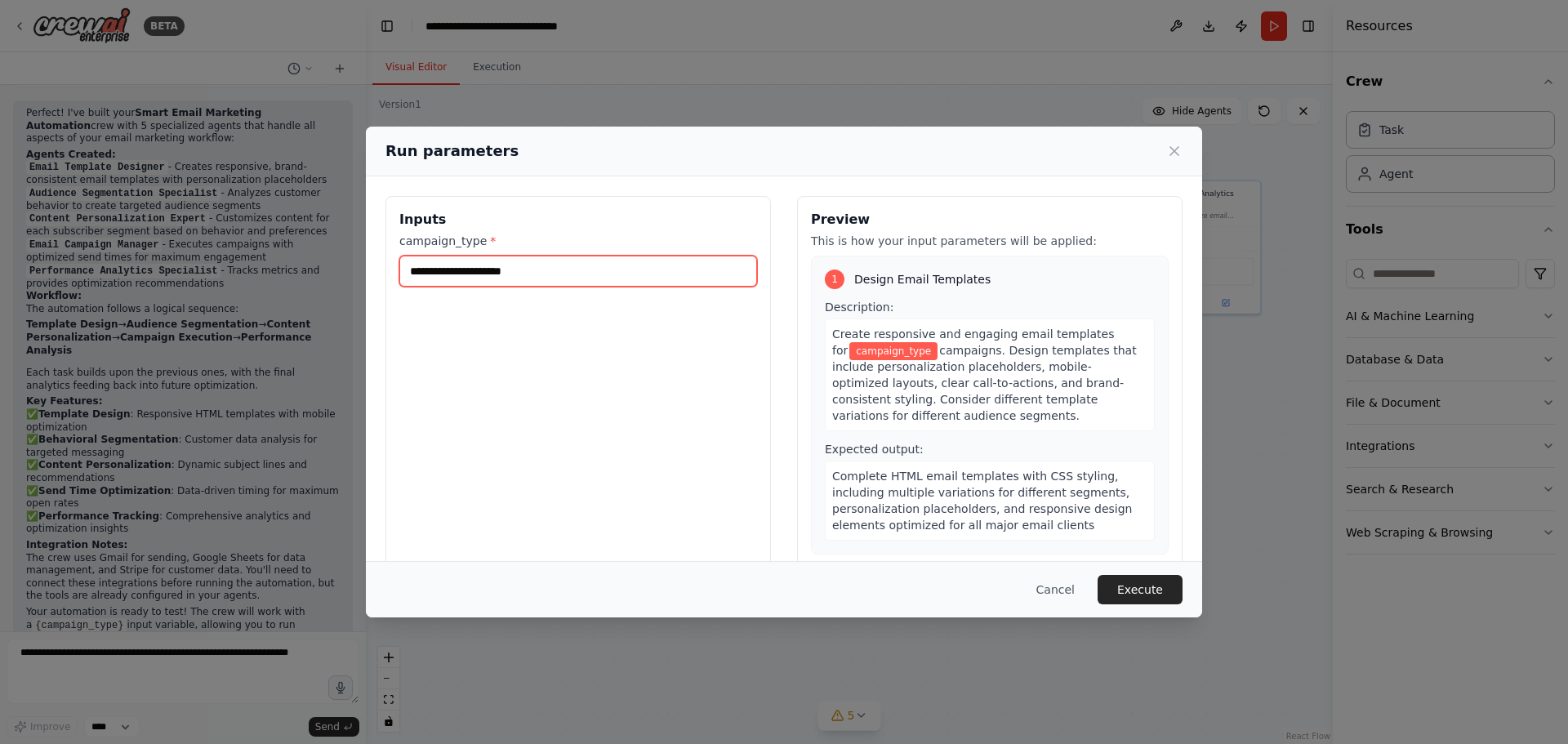
scroll to position [1299, 0]
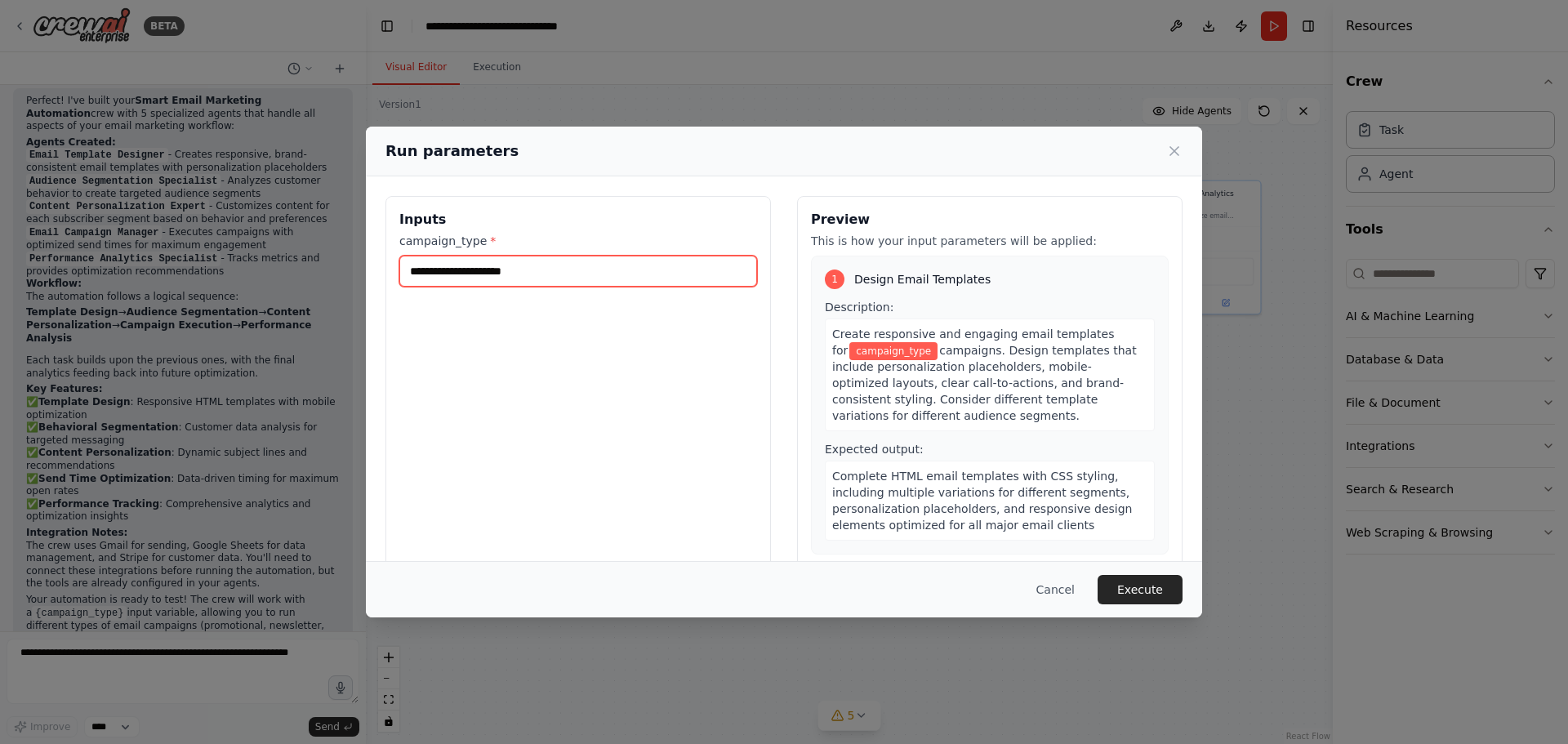
click at [578, 268] on input "campaign_type *" at bounding box center [578, 271] width 357 height 31
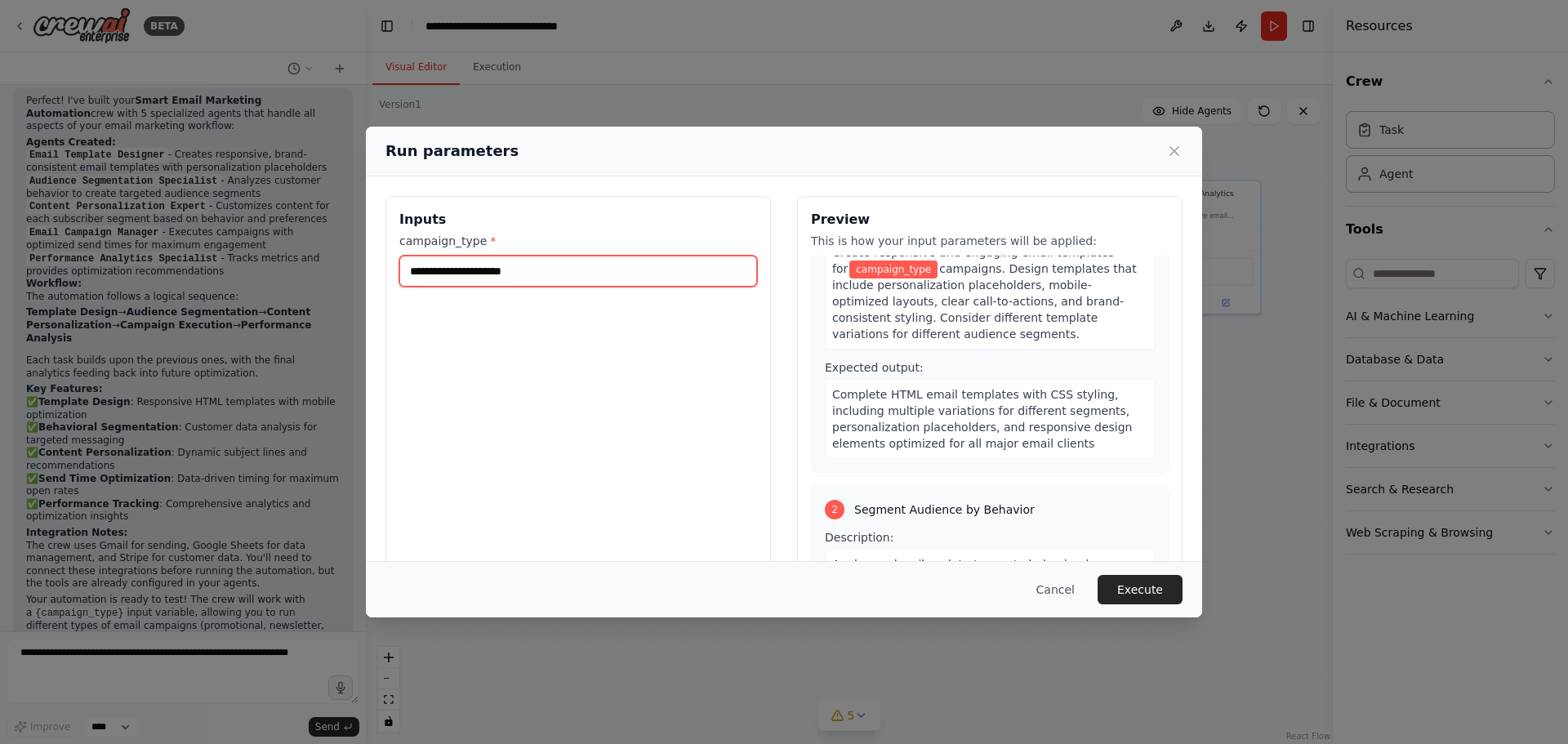
scroll to position [163, 0]
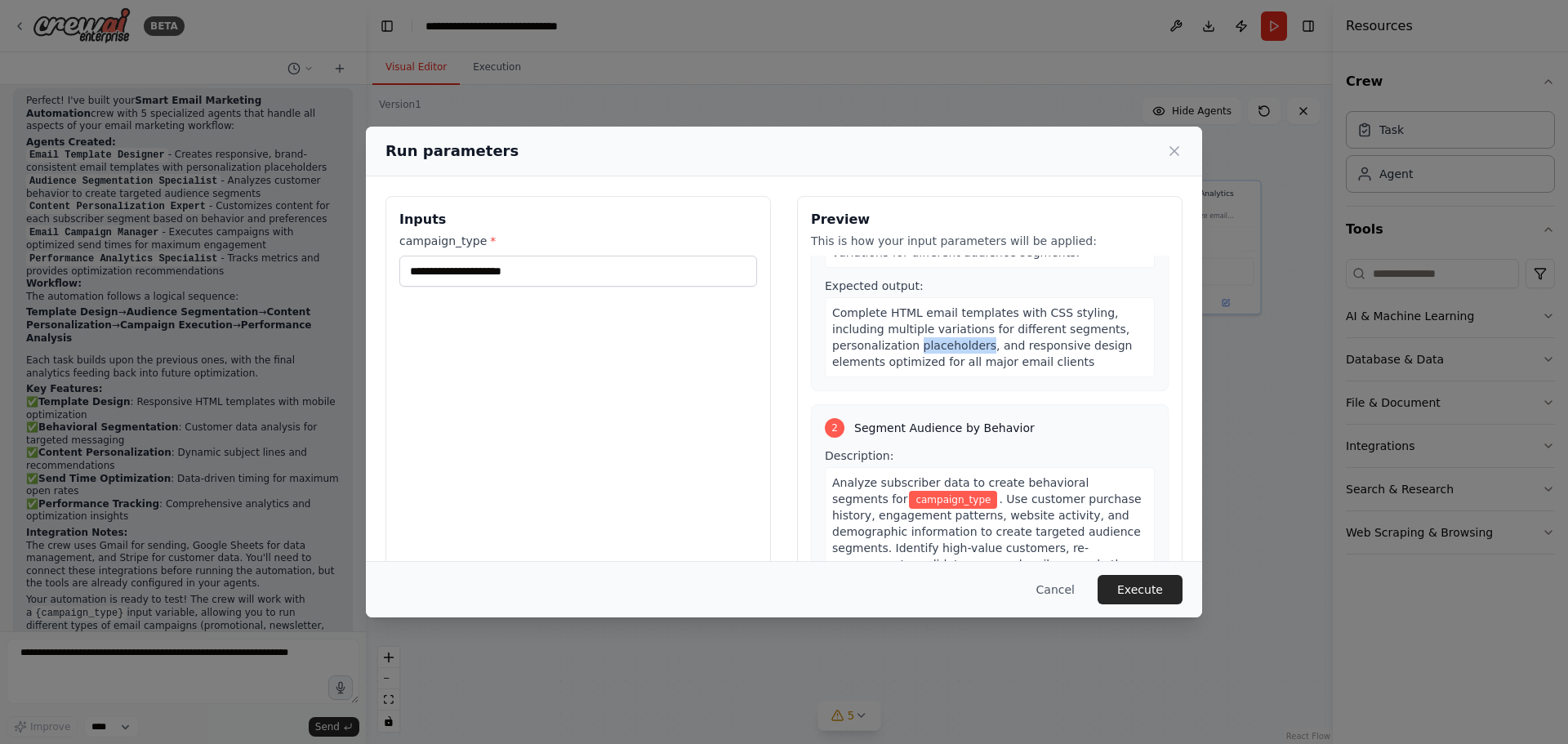
drag, startPoint x: 967, startPoint y: 346, endPoint x: 907, endPoint y: 347, distance: 60.0
click at [907, 347] on span "Complete HTML email templates with CSS styling, including multiple variations f…" at bounding box center [982, 337] width 300 height 62
copy span "placeholders"
click at [1004, 351] on span "Complete HTML email templates with CSS styling, including multiple variations f…" at bounding box center [982, 337] width 300 height 62
drag, startPoint x: 1004, startPoint y: 351, endPoint x: 1059, endPoint y: 340, distance: 56.1
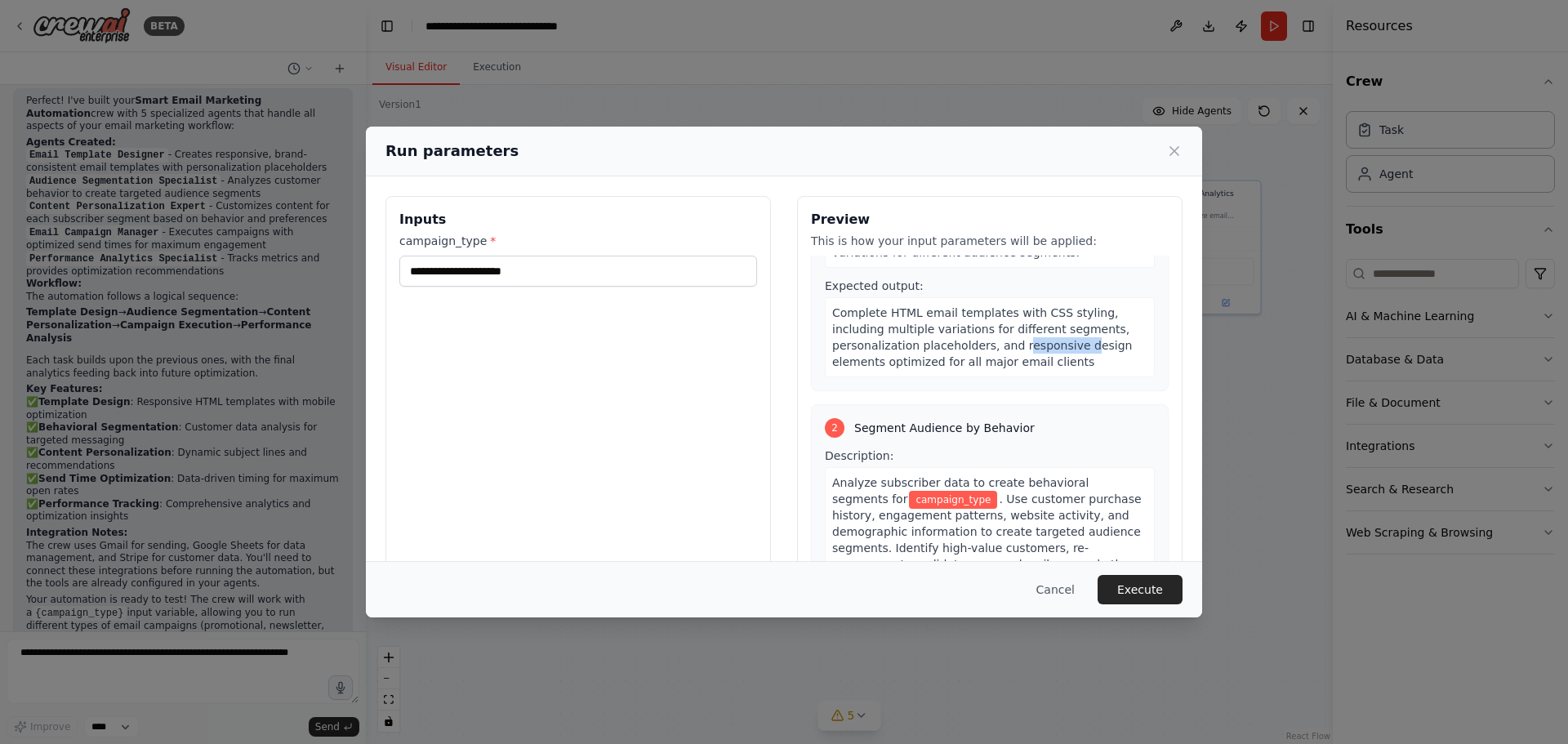
click at [1059, 340] on span "Complete HTML email templates with CSS styling, including multiple variations f…" at bounding box center [982, 337] width 300 height 62
click at [1082, 342] on span "Complete HTML email templates with CSS styling, including multiple variations f…" at bounding box center [982, 337] width 300 height 62
drag, startPoint x: 921, startPoint y: 360, endPoint x: 1046, endPoint y: 369, distance: 125.3
click at [1042, 368] on span "Complete HTML email templates with CSS styling, including multiple variations f…" at bounding box center [982, 337] width 300 height 62
click at [1041, 365] on span "Complete HTML email templates with CSS styling, including multiple variations f…" at bounding box center [982, 337] width 300 height 62
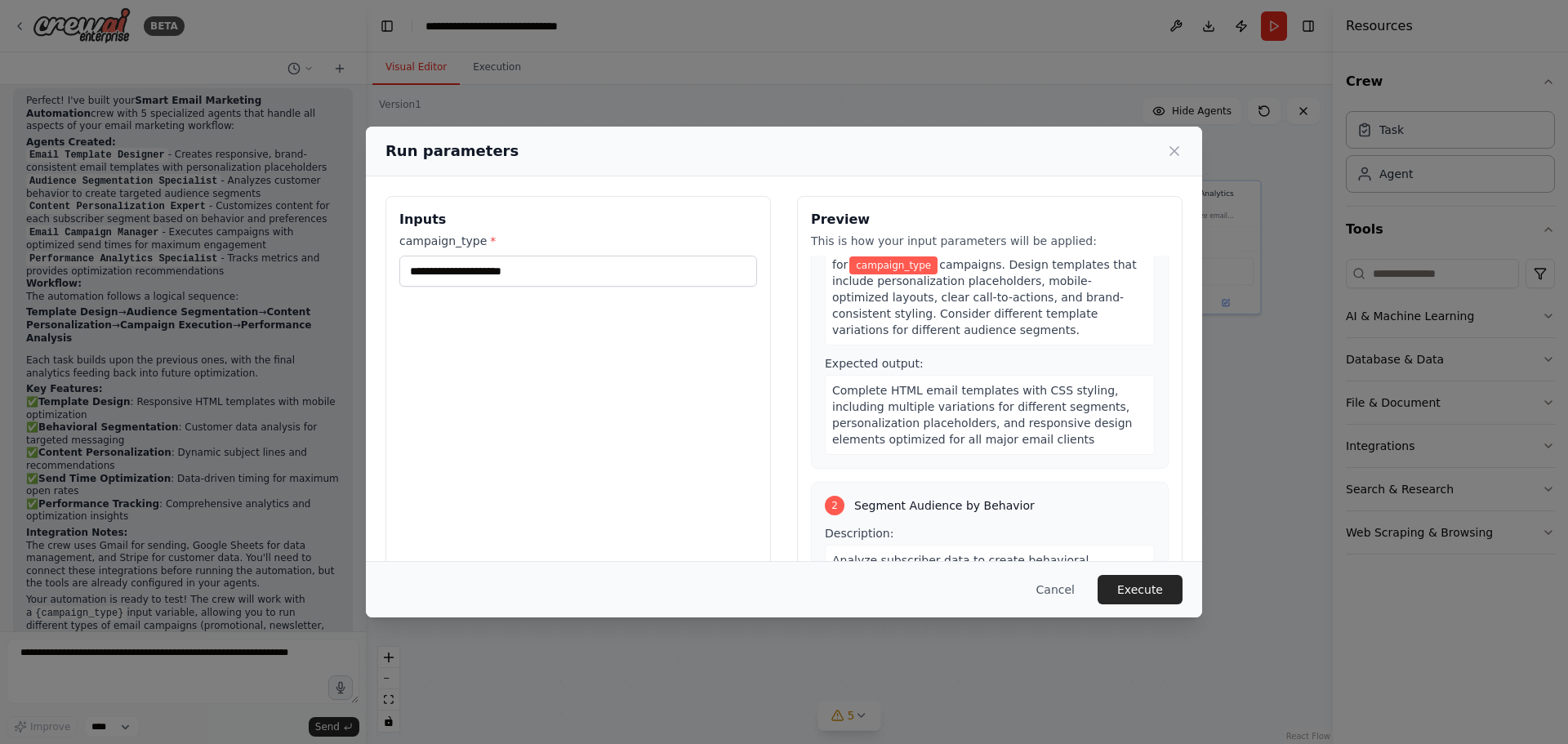
scroll to position [0, 0]
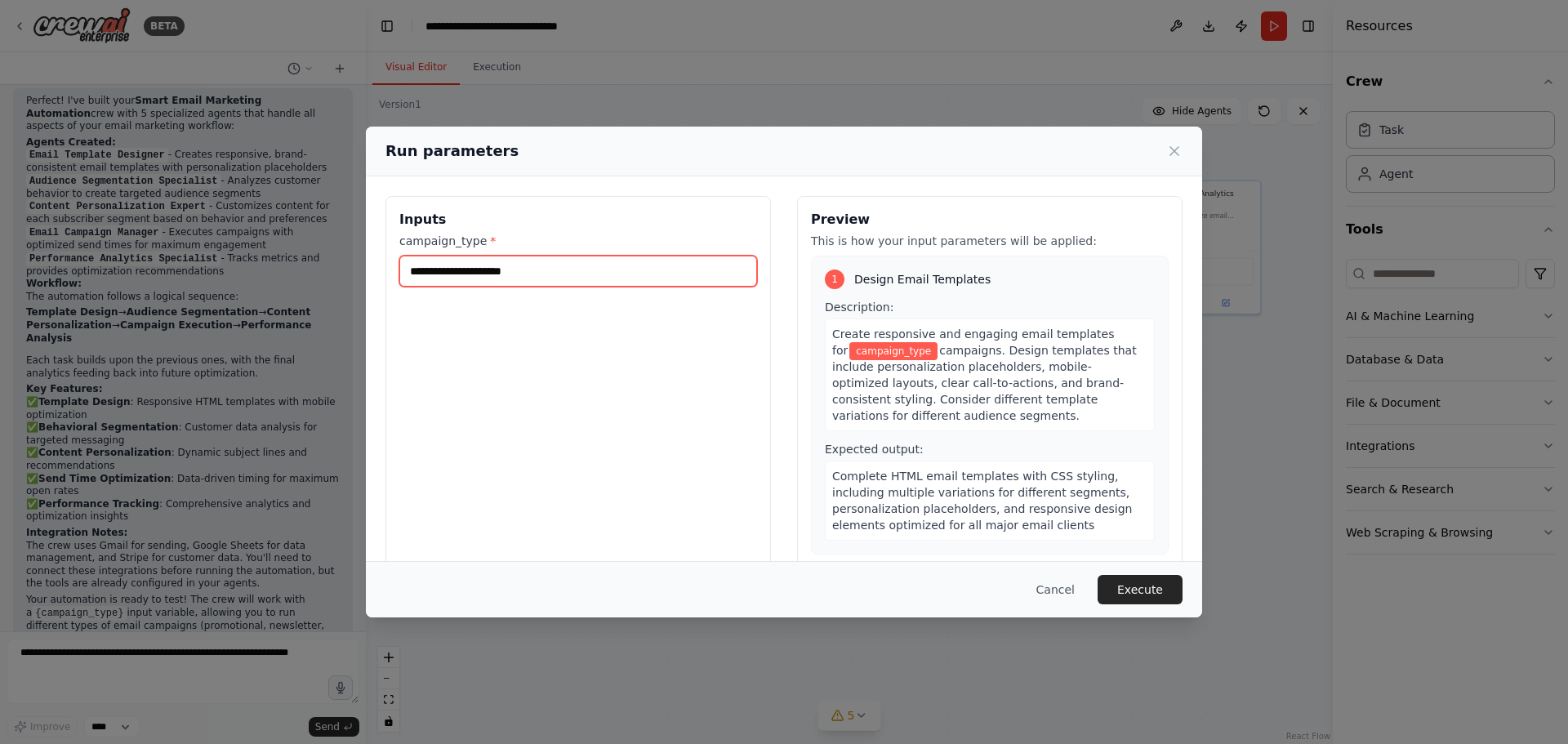
click at [592, 274] on input "campaign_type *" at bounding box center [578, 271] width 357 height 31
type input "*"
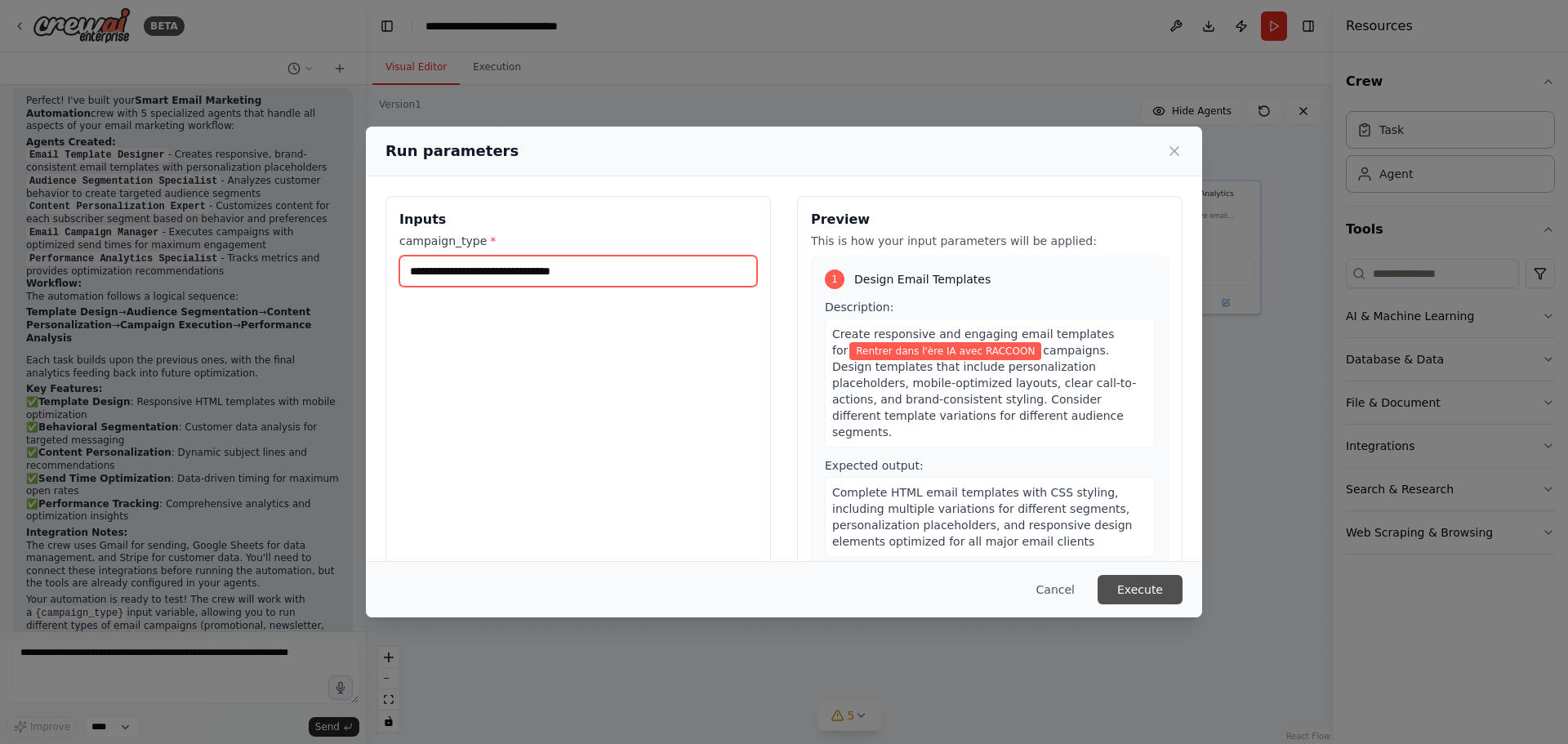
type input "**********"
click at [1143, 581] on button "Execute" at bounding box center [1140, 589] width 85 height 30
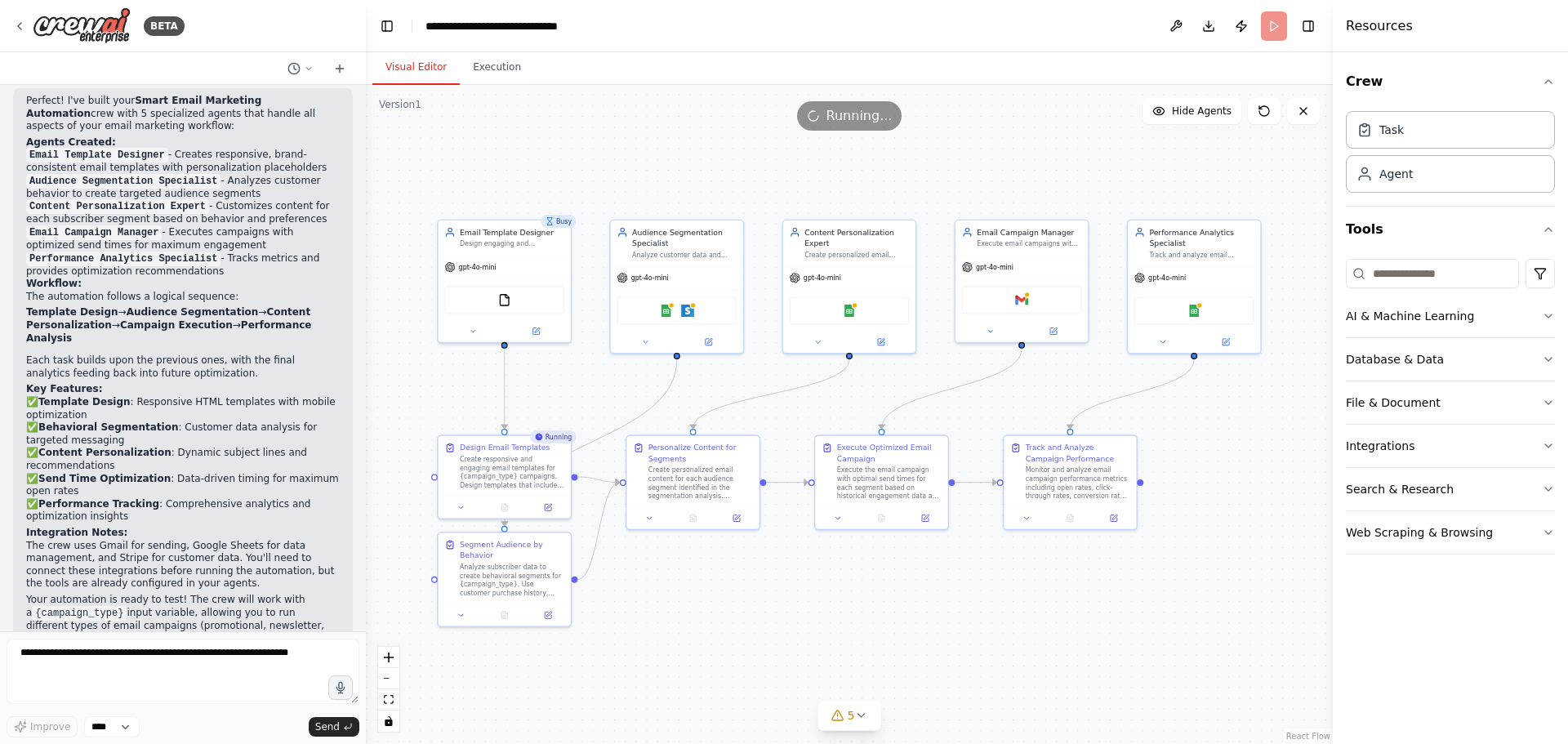
drag, startPoint x: 1215, startPoint y: 423, endPoint x: 1215, endPoint y: 466, distance: 43.0
click at [1215, 466] on div ".deletable-edge-delete-btn { width: 20px; height: 20px; border: 0px solid #ffff…" at bounding box center [849, 415] width 966 height 659
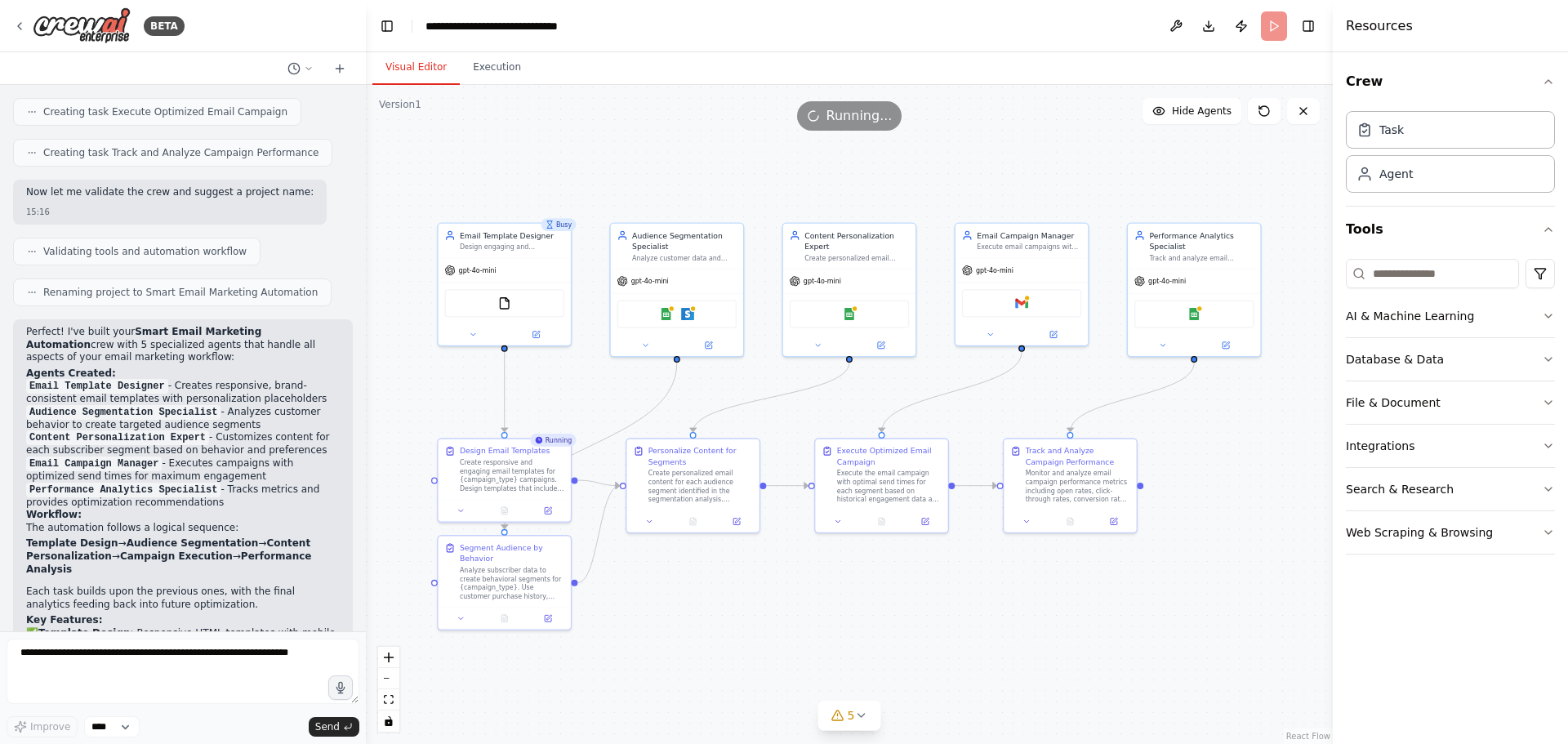
scroll to position [1299, 0]
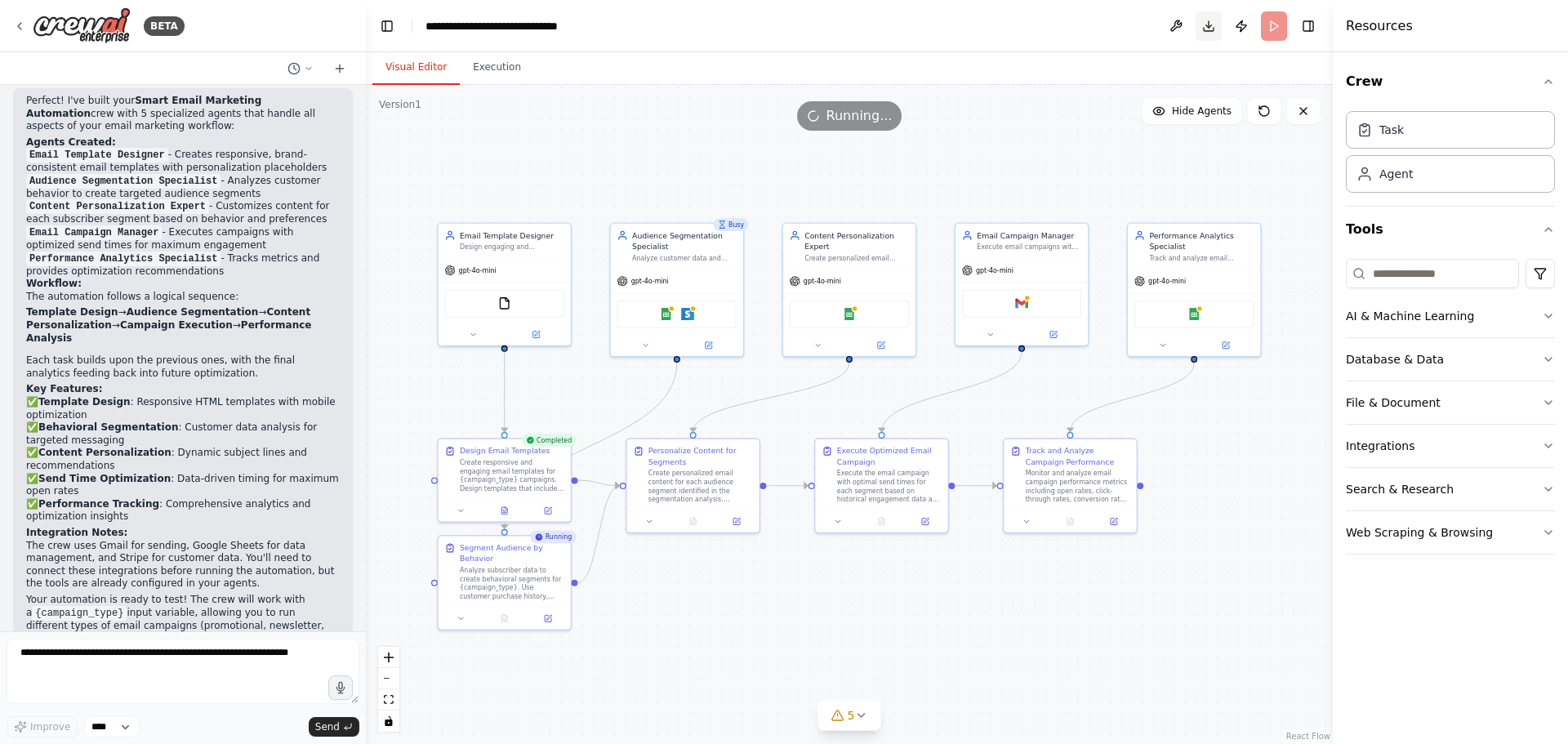
click at [1203, 29] on button "Download" at bounding box center [1208, 26] width 26 height 30
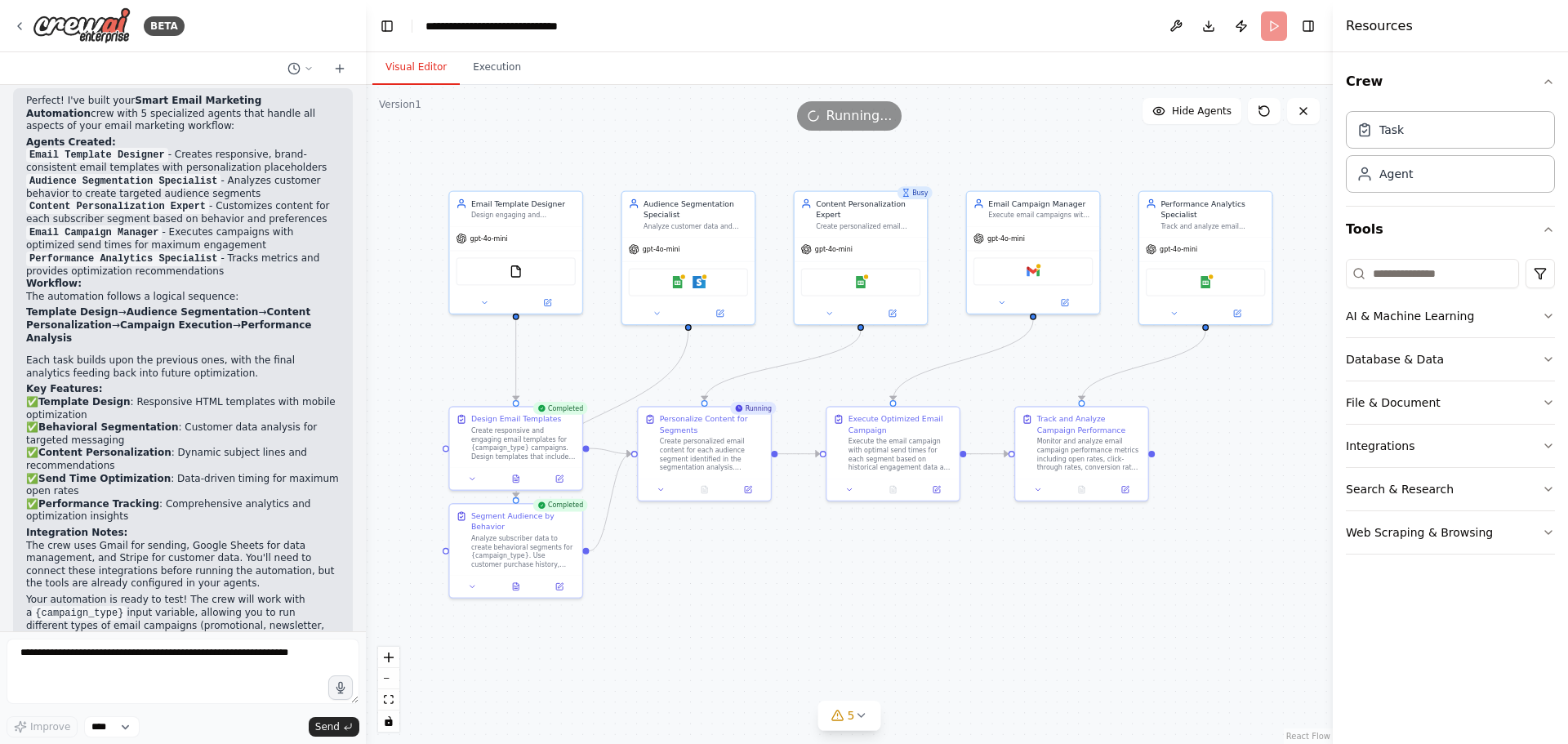
drag, startPoint x: 705, startPoint y: 195, endPoint x: 716, endPoint y: 163, distance: 33.8
click at [716, 163] on div ".deletable-edge-delete-btn { width: 20px; height: 20px; border: 0px solid #ffff…" at bounding box center [849, 415] width 966 height 659
click at [364, 483] on div at bounding box center [362, 372] width 7 height 744
click at [361, 483] on div at bounding box center [362, 372] width 7 height 744
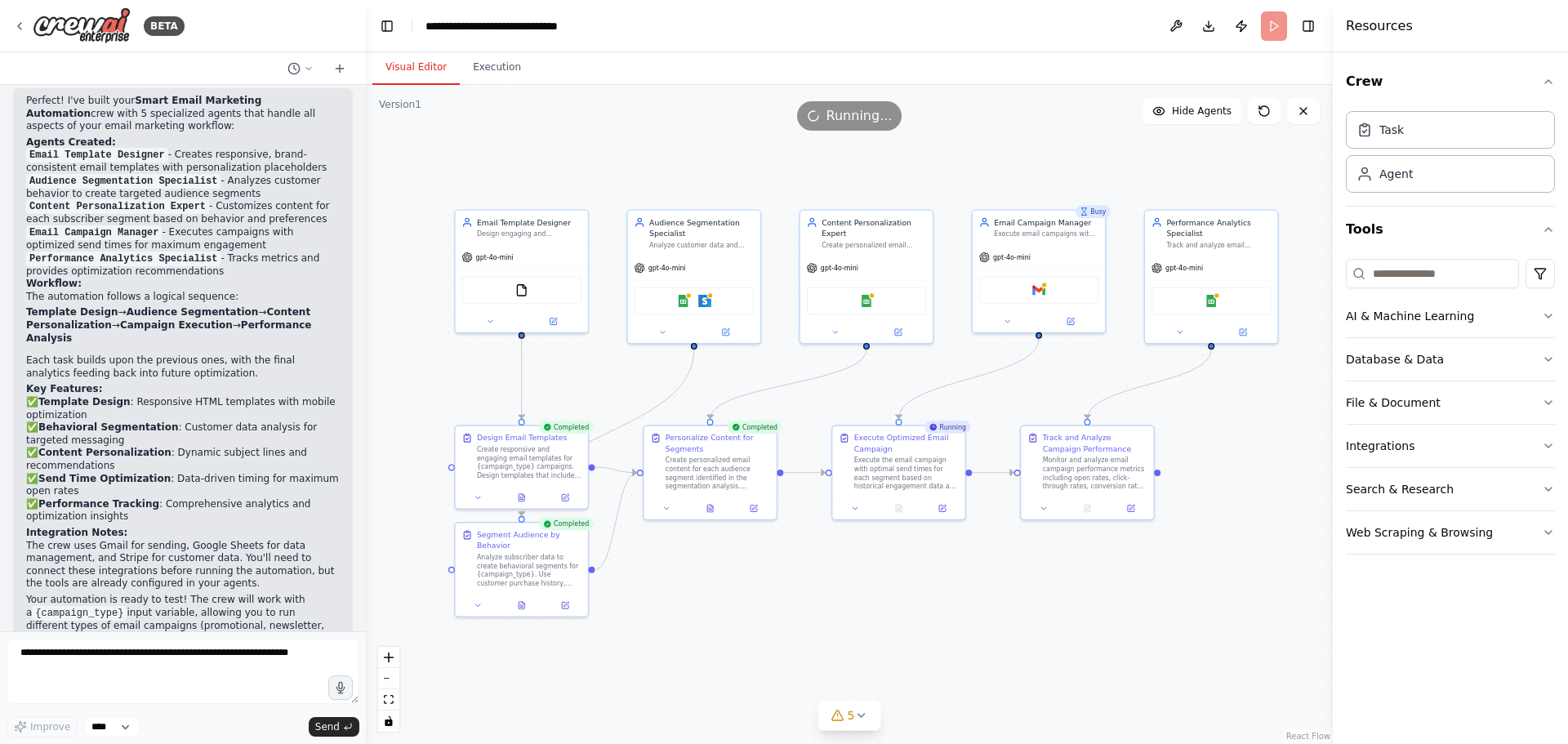
drag, startPoint x: 1004, startPoint y: 372, endPoint x: 1010, endPoint y: 391, distance: 19.9
click at [1010, 391] on div ".deletable-edge-delete-btn { width: 20px; height: 20px; border: 0px solid #ffff…" at bounding box center [849, 415] width 966 height 659
click at [1227, 305] on div "Google Sheets" at bounding box center [1211, 298] width 119 height 28
click at [997, 302] on div "Gmail" at bounding box center [1038, 287] width 119 height 28
click at [879, 304] on div "Google Sheets" at bounding box center [866, 298] width 119 height 28
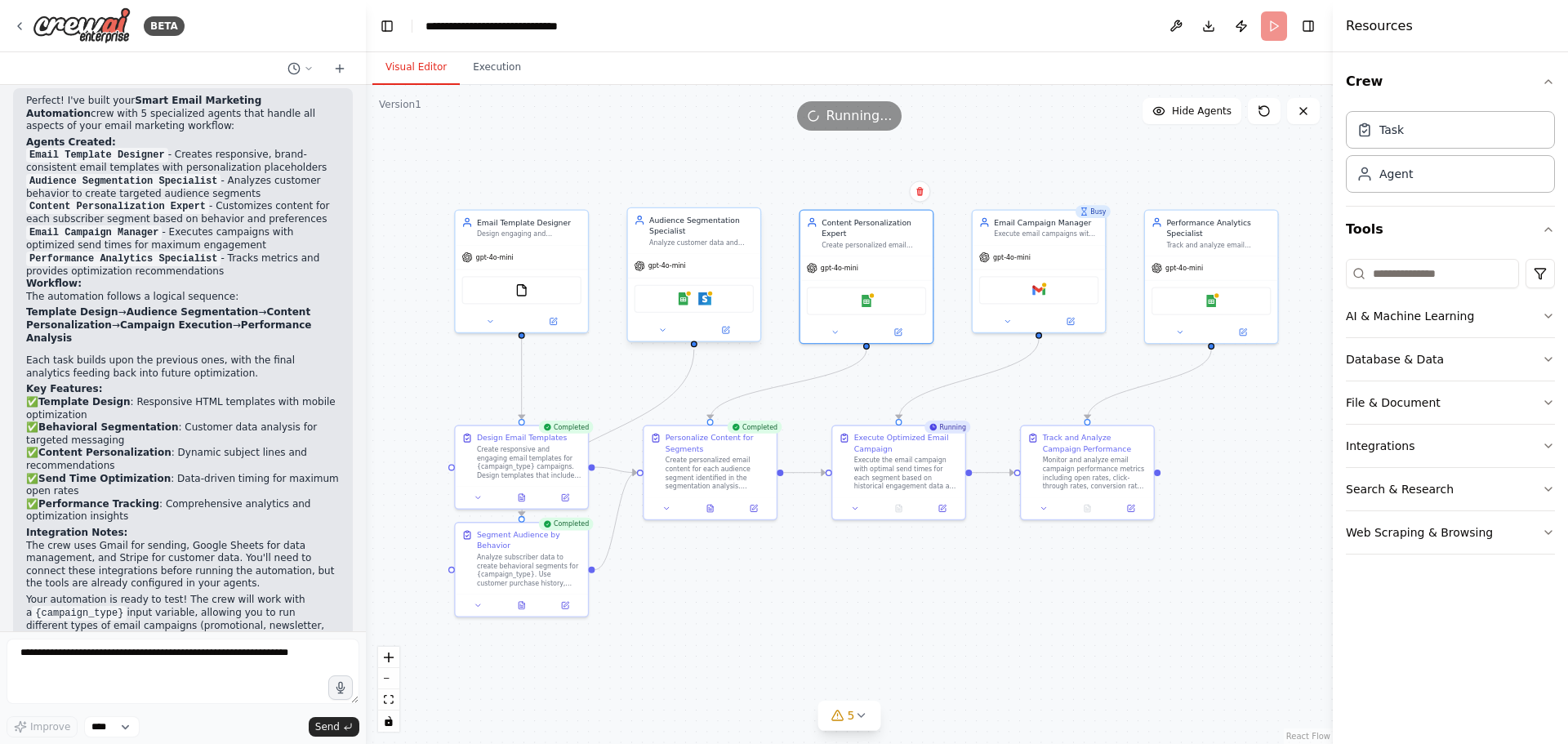
click at [713, 307] on div "Google Sheets Stripe" at bounding box center [693, 298] width 119 height 28
click at [540, 296] on div "FileReadTool" at bounding box center [521, 287] width 119 height 28
click at [740, 182] on div ".deletable-edge-delete-btn { width: 20px; height: 20px; border: 0px solid #ffff…" at bounding box center [849, 415] width 966 height 659
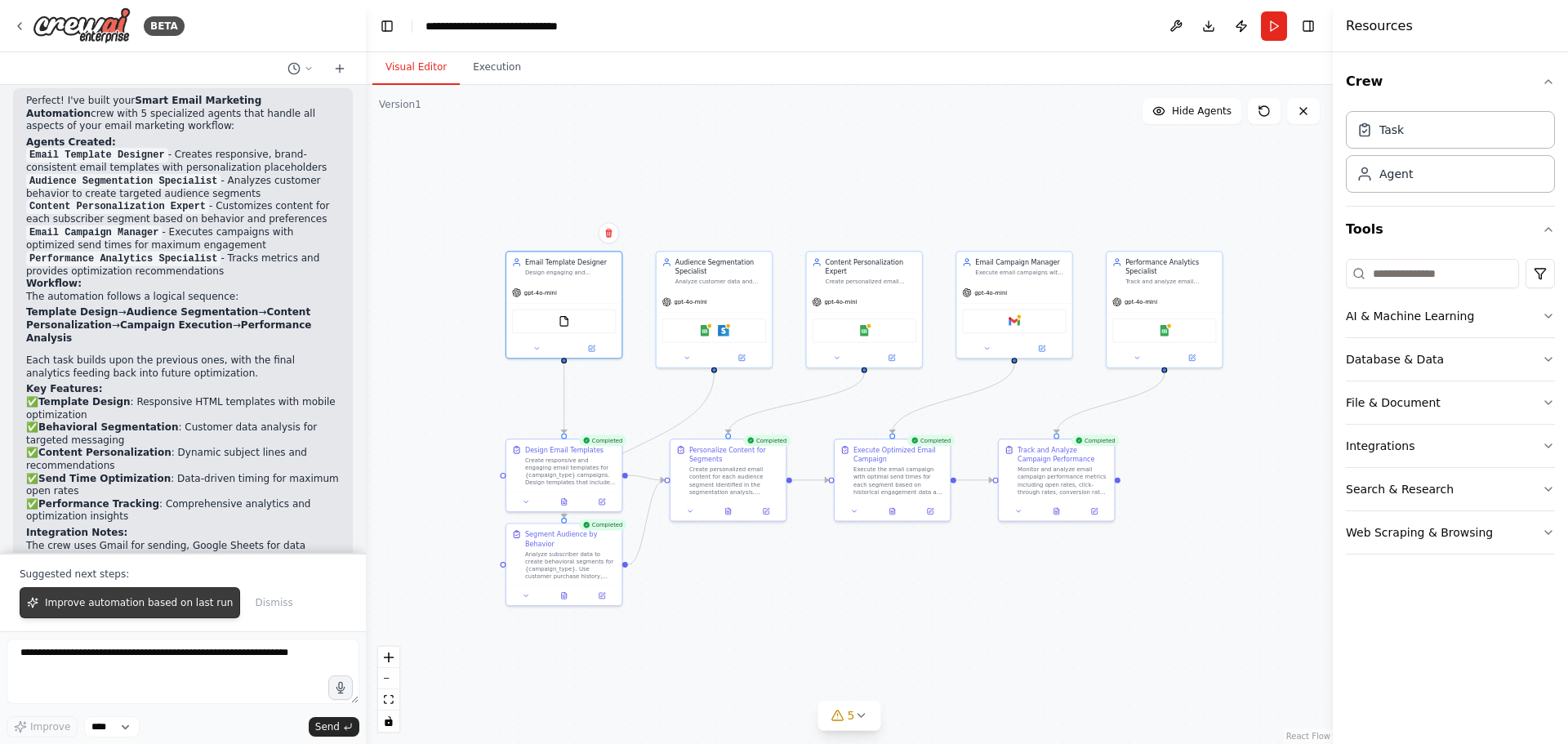
click at [164, 604] on span "Improve automation based on last run" at bounding box center [139, 602] width 188 height 13
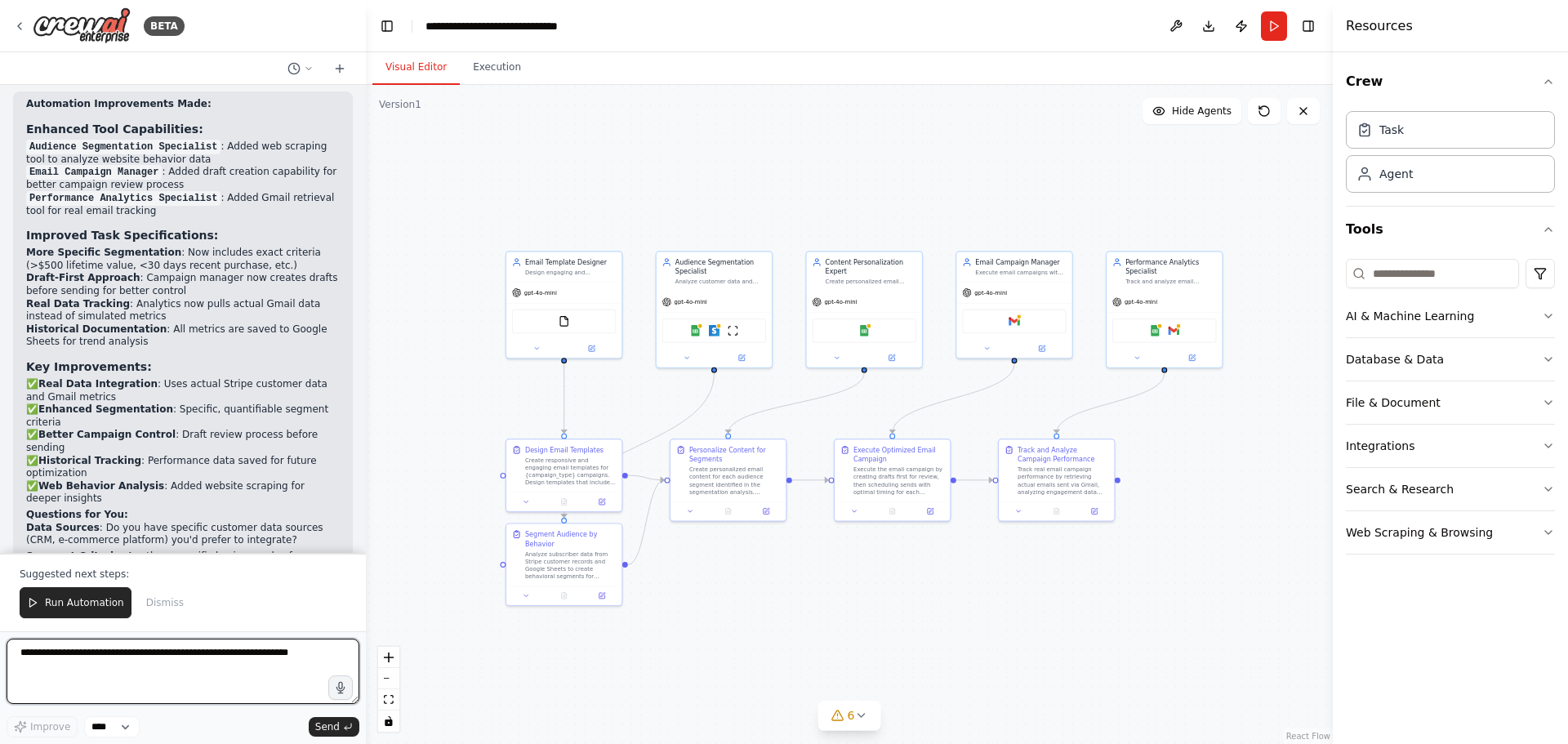
scroll to position [2974, 0]
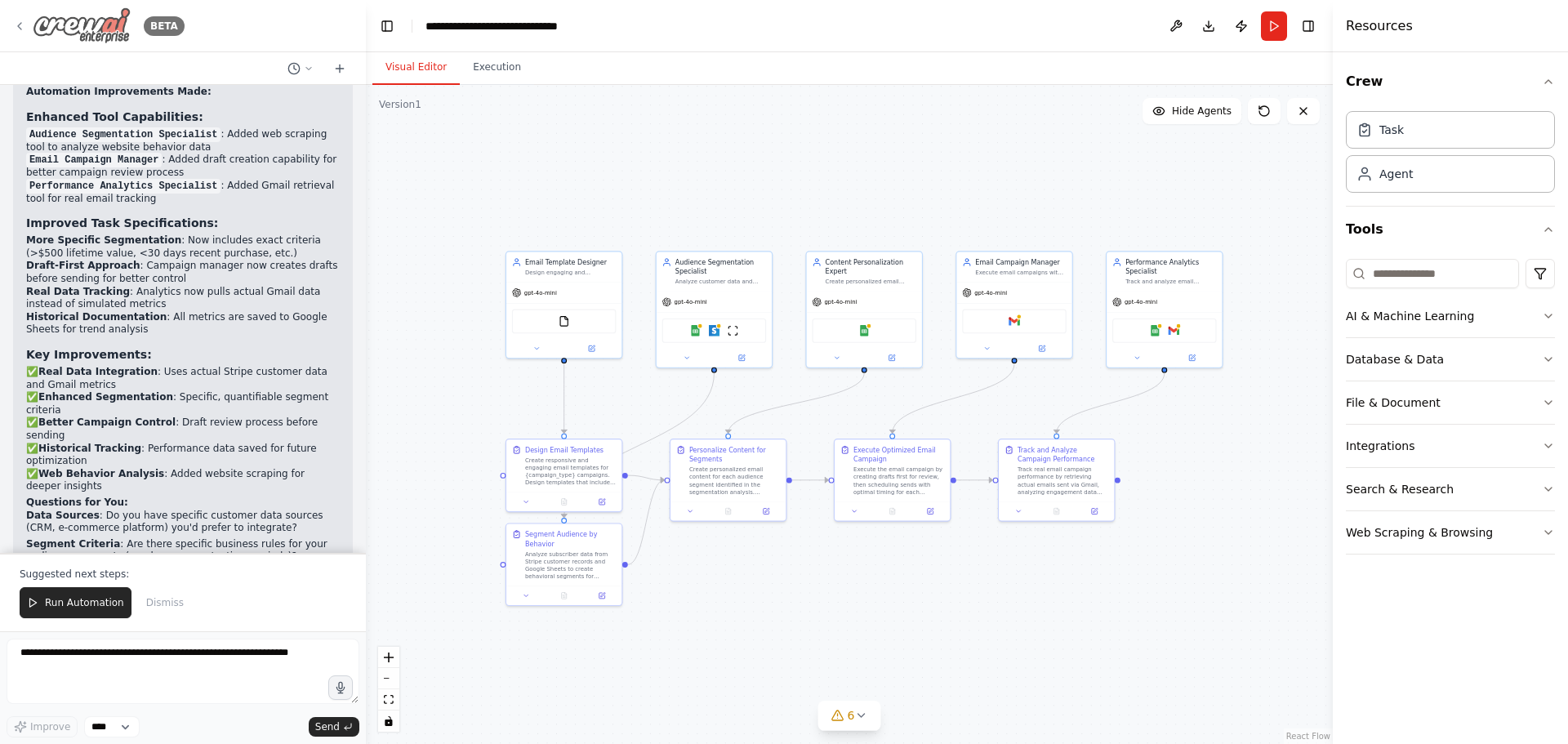
click at [20, 19] on div "BETA" at bounding box center [99, 26] width 171 height 36
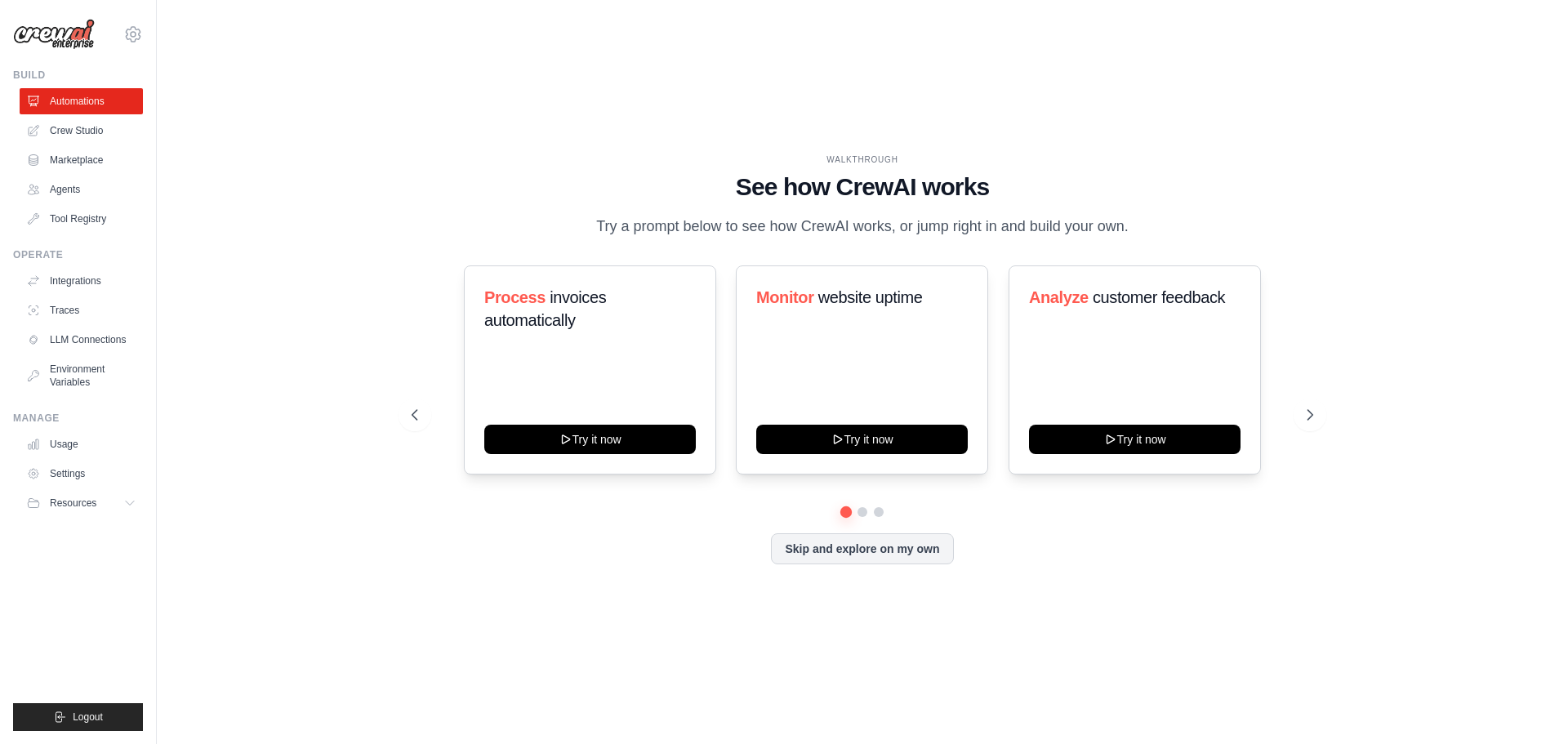
click at [818, 172] on h1 "See how CrewAI works" at bounding box center [862, 187] width 901 height 30
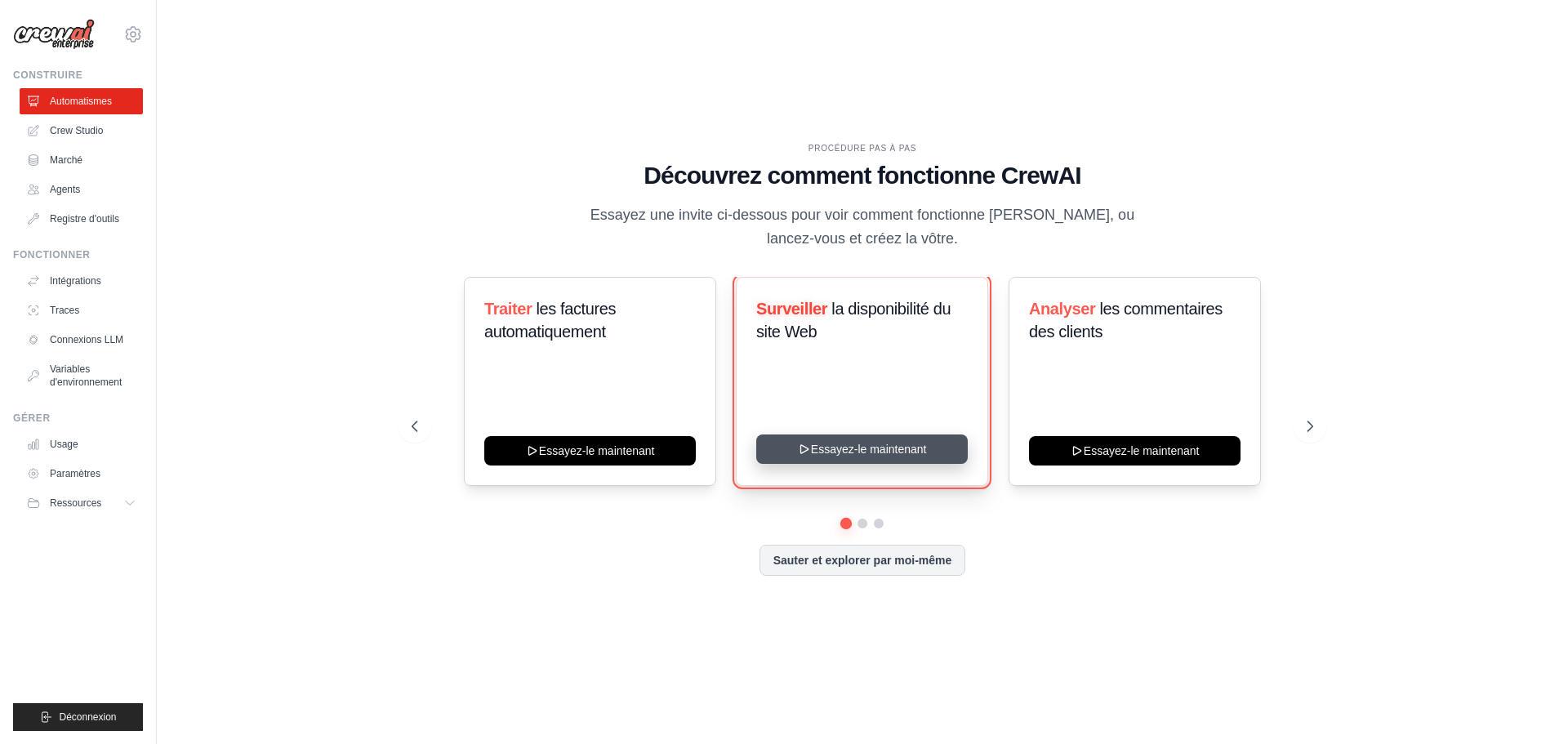
click at [756, 434] on button "Essayez-le maintenant" at bounding box center [861, 448] width 212 height 30
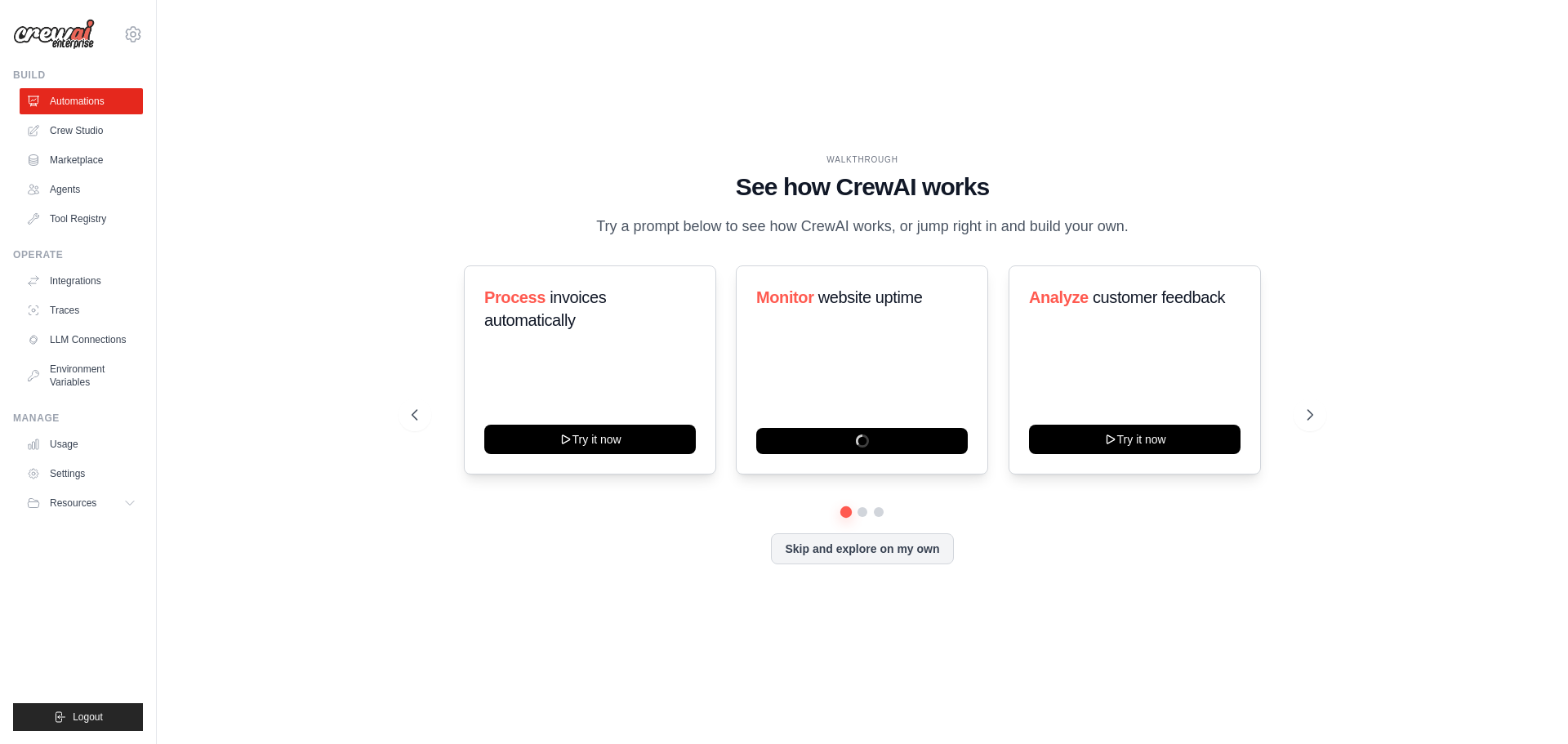
click at [762, 172] on h1 "See how CrewAI works" at bounding box center [862, 187] width 901 height 30
click at [803, 531] on button "Skip and explore on my own" at bounding box center [862, 547] width 182 height 31
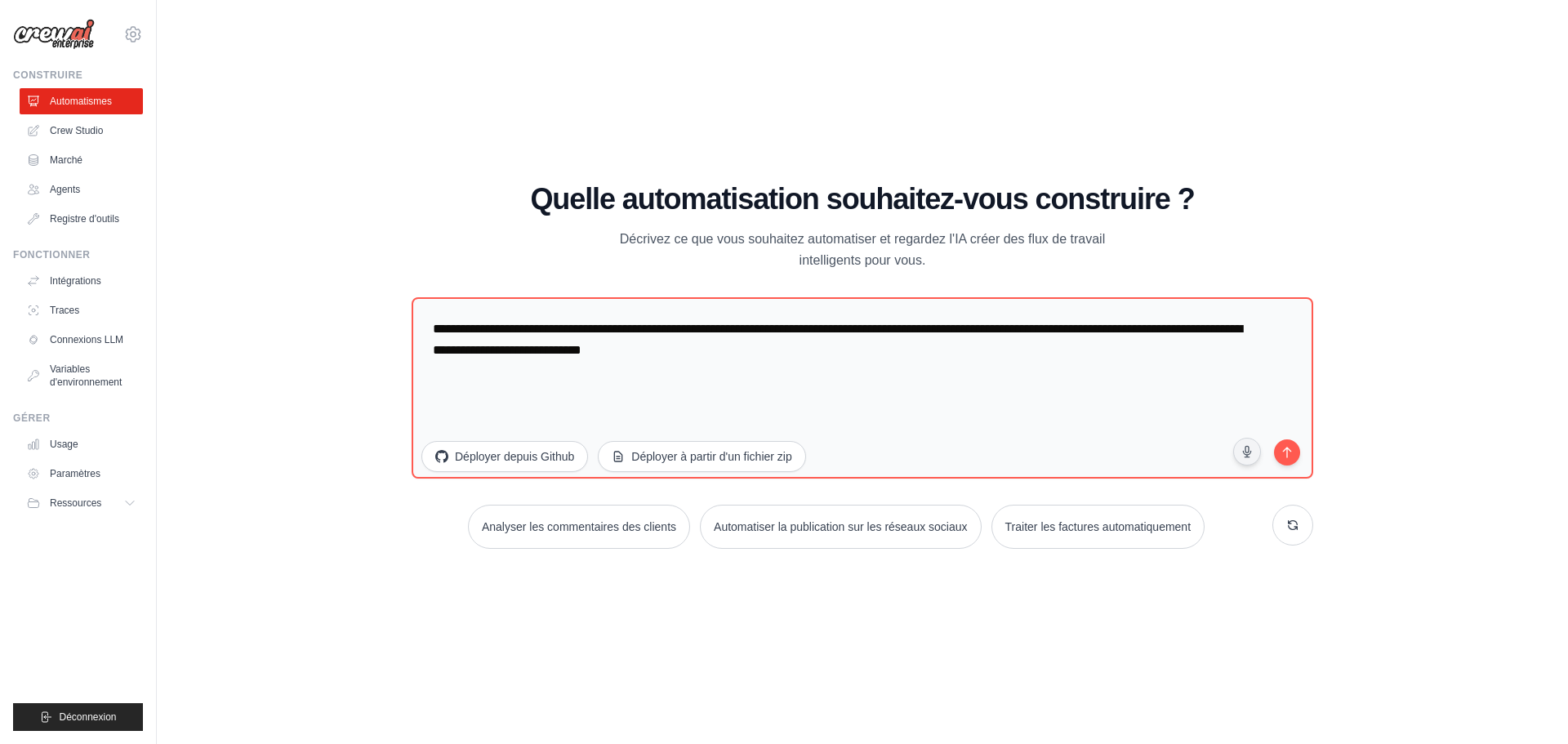
drag, startPoint x: 607, startPoint y: 100, endPoint x: 1037, endPoint y: 90, distance: 430.1
click at [1037, 183] on div "Quelle automatisation souhaitez-vous construire ? Décrivez ce que vous souhaite…" at bounding box center [862, 227] width 901 height 88
drag, startPoint x: 1087, startPoint y: 91, endPoint x: 754, endPoint y: 97, distance: 333.1
click at [759, 229] on p "Décrivez ce que vous souhaitez automatiser et regardez l'IA créer des flux de t…" at bounding box center [862, 250] width 549 height 42
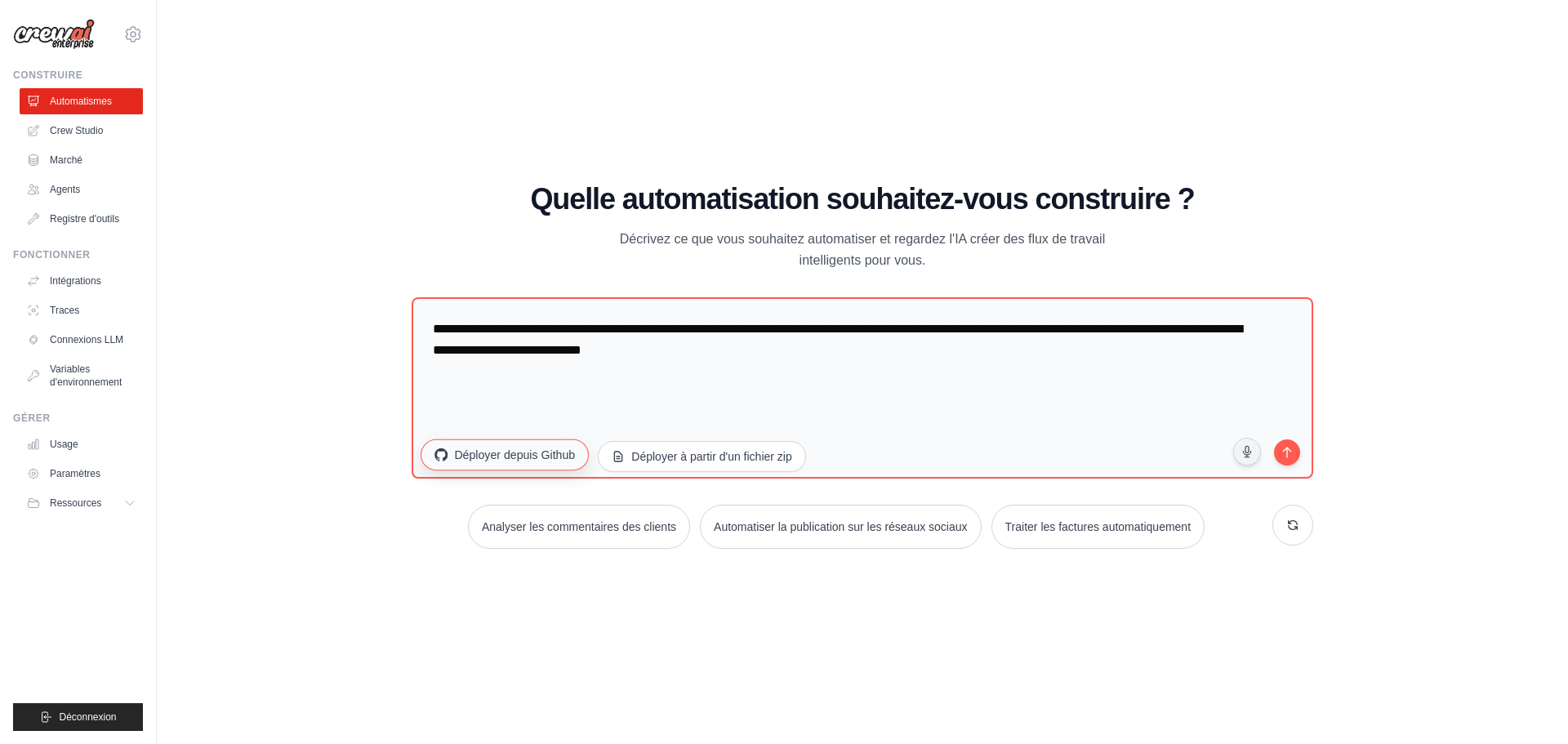
click at [454, 447] on font "Déployer depuis Github" at bounding box center [514, 454] width 121 height 13
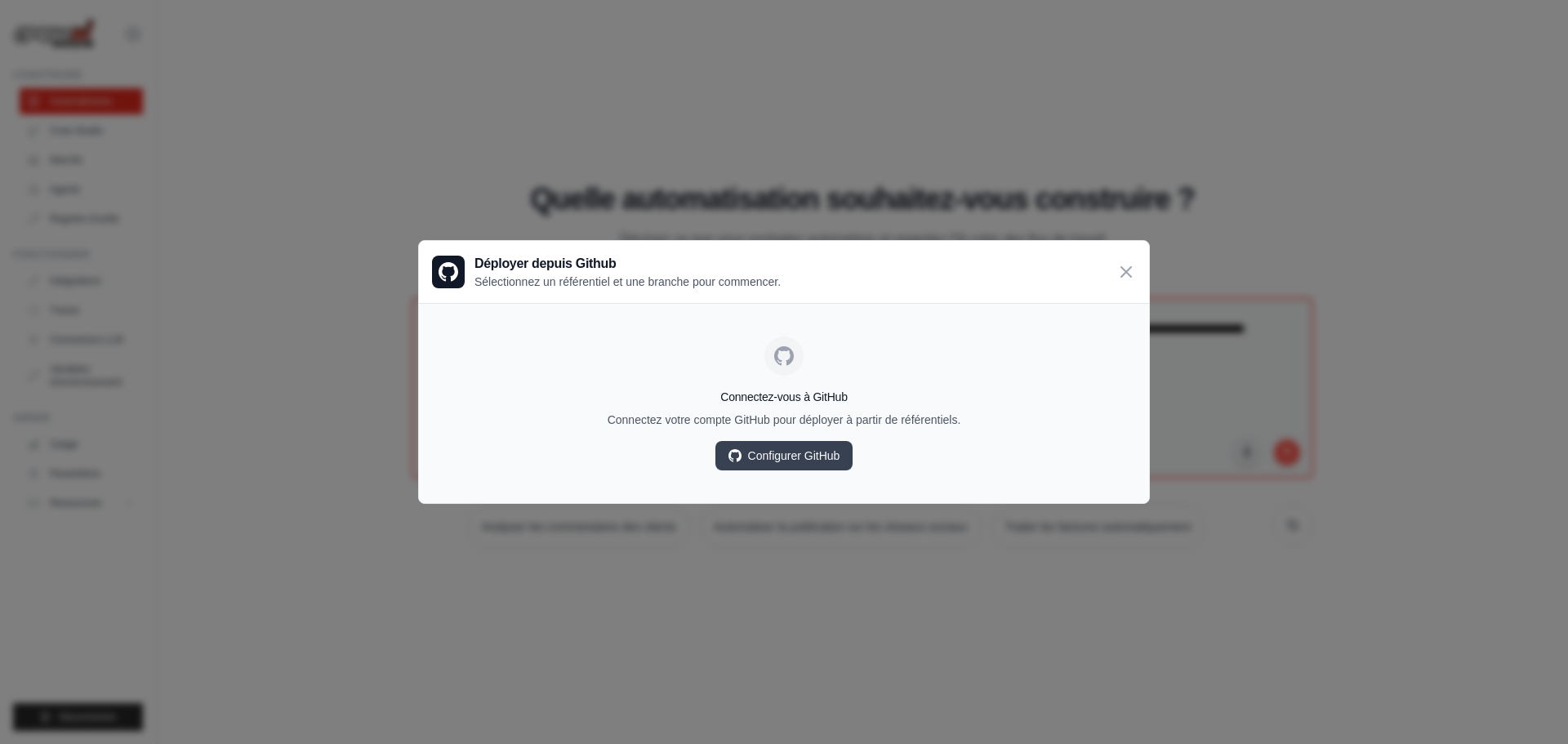
click at [839, 428] on p "Connectez votre compte GitHub pour déployer à partir de référentiels." at bounding box center [784, 419] width 704 height 16
click at [839, 426] on font "Connectez votre compte GitHub pour déployer à partir de référentiels." at bounding box center [784, 419] width 353 height 13
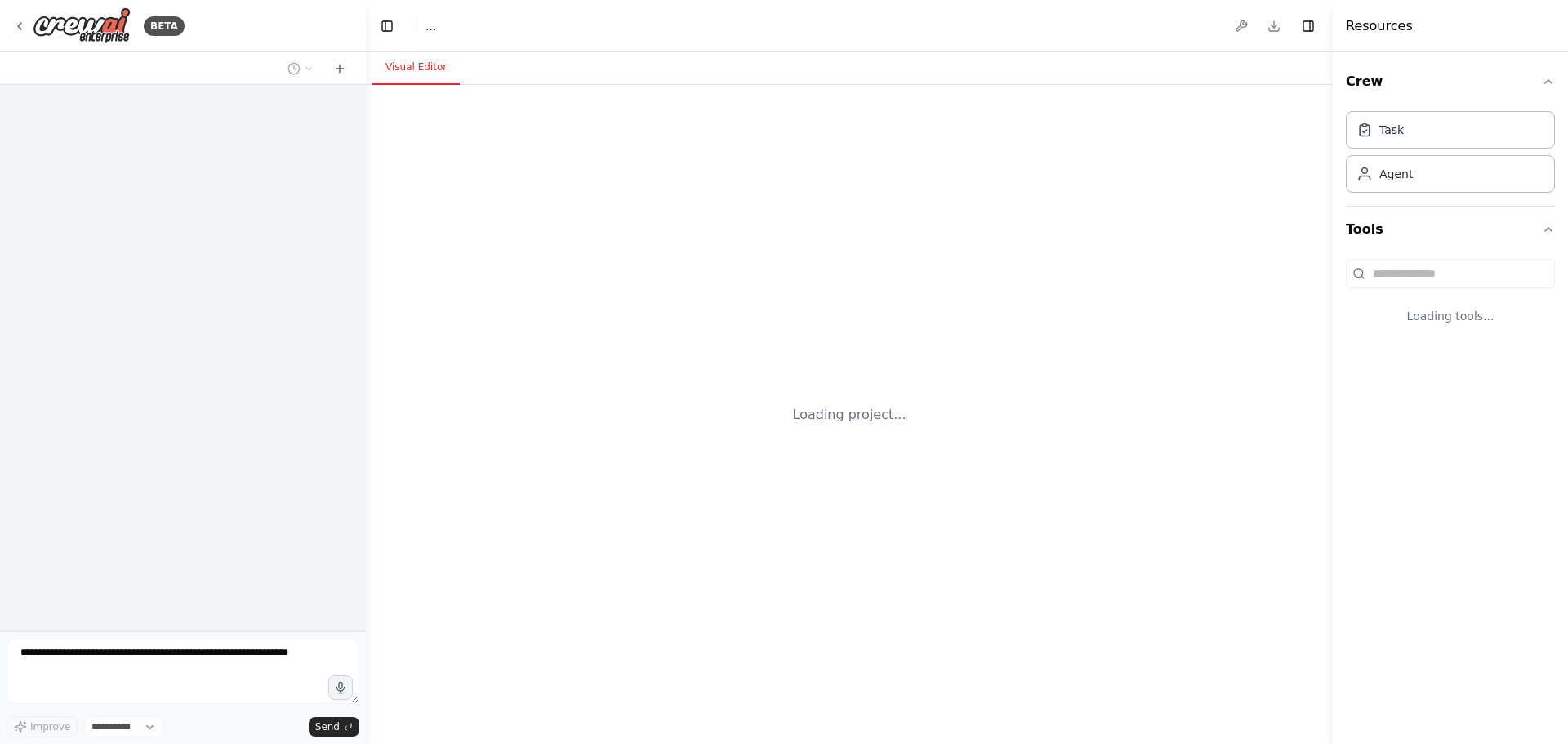
select select "****"
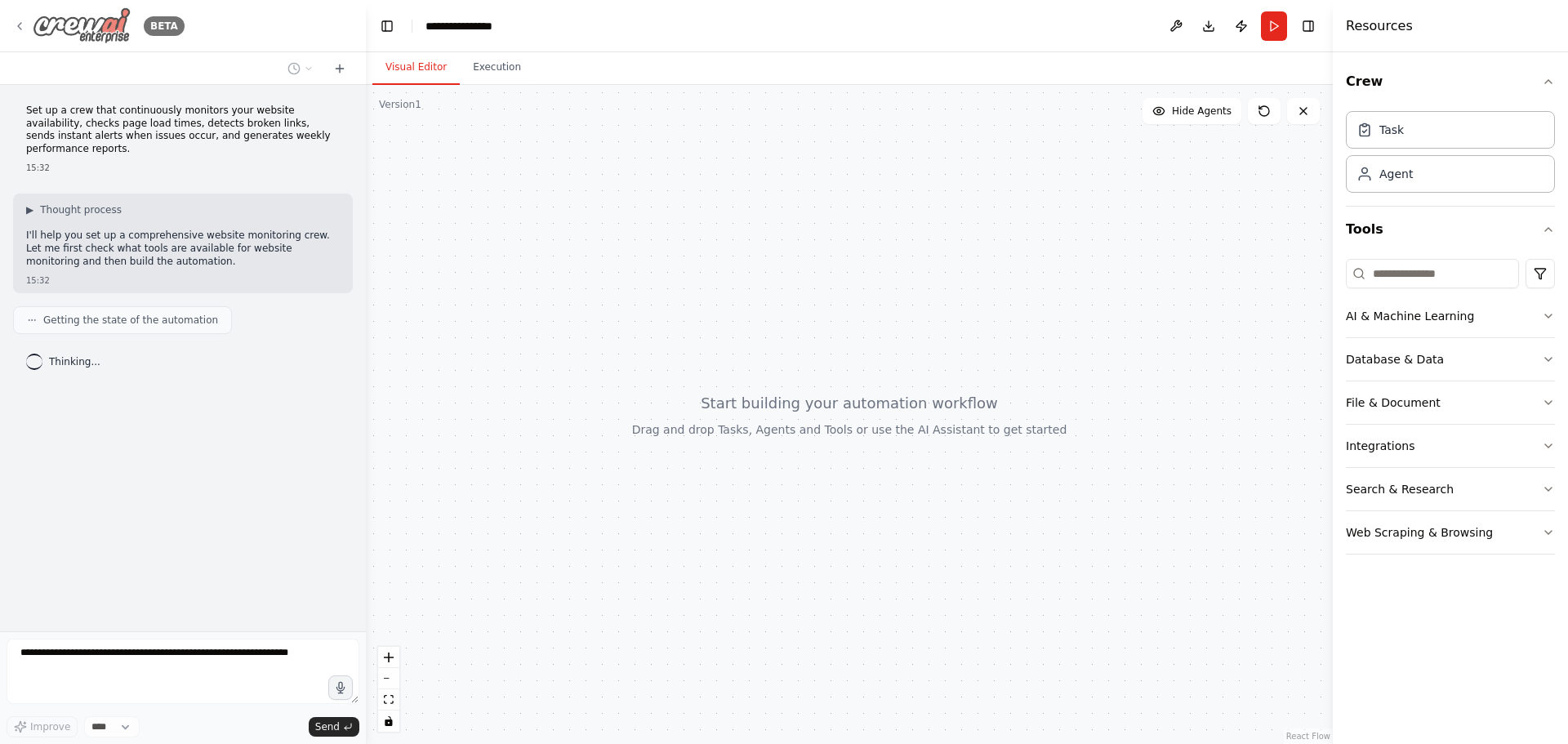
click at [68, 34] on img at bounding box center [81, 26] width 98 height 36
